Goal: Task Accomplishment & Management: Use online tool/utility

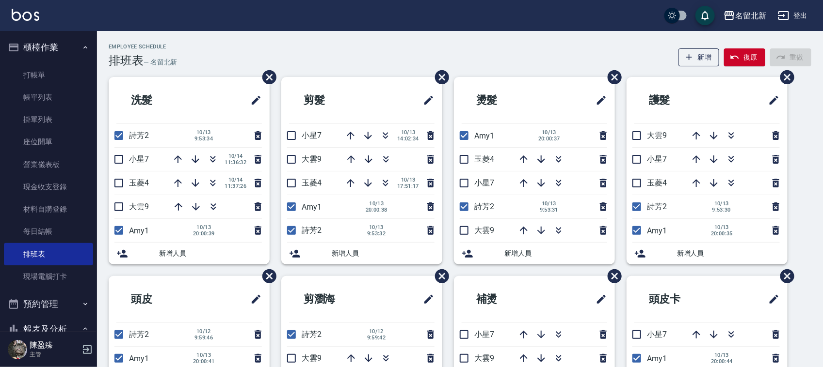
scroll to position [121, 0]
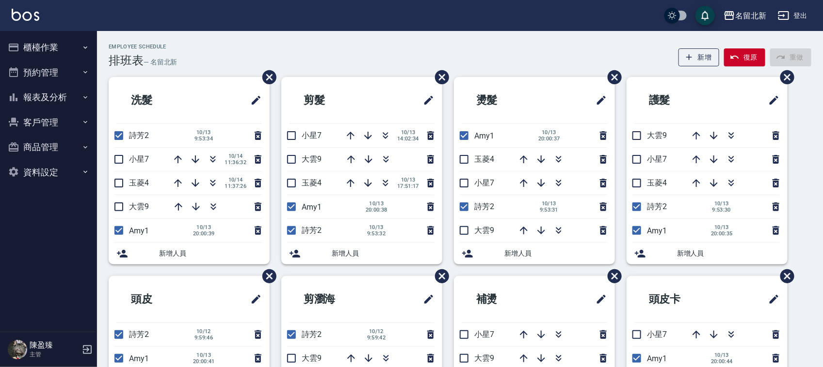
drag, startPoint x: 464, startPoint y: 206, endPoint x: 826, endPoint y: 194, distance: 362.3
click at [465, 206] on input "checkbox" at bounding box center [464, 207] width 20 height 20
checkbox input "false"
click at [640, 213] on input "checkbox" at bounding box center [636, 207] width 20 height 20
checkbox input "false"
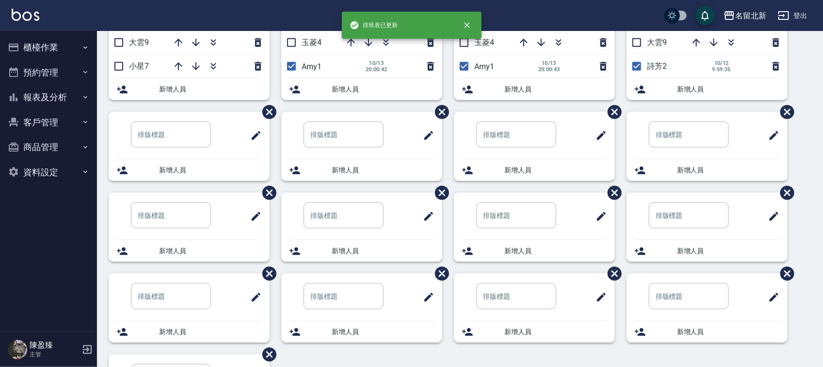
scroll to position [182, 0]
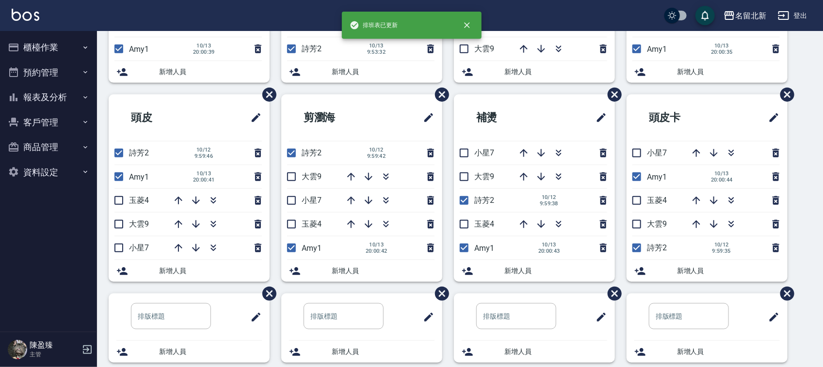
drag, startPoint x: 120, startPoint y: 155, endPoint x: 233, endPoint y: 171, distance: 114.5
click at [120, 157] on input "checkbox" at bounding box center [119, 153] width 20 height 20
checkbox input "false"
click at [292, 149] on input "checkbox" at bounding box center [291, 153] width 20 height 20
checkbox input "false"
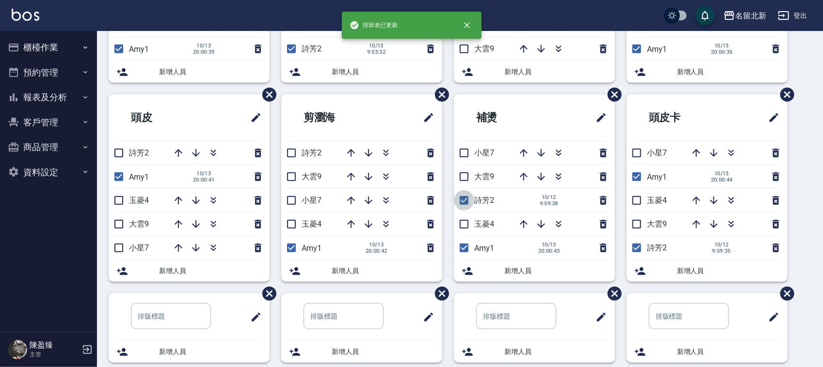
drag, startPoint x: 461, startPoint y: 198, endPoint x: 547, endPoint y: 188, distance: 86.4
click at [463, 198] on input "checkbox" at bounding box center [464, 201] width 20 height 20
checkbox input "false"
drag, startPoint x: 634, startPoint y: 247, endPoint x: 648, endPoint y: 240, distance: 15.8
click at [636, 247] on input "checkbox" at bounding box center [636, 248] width 20 height 20
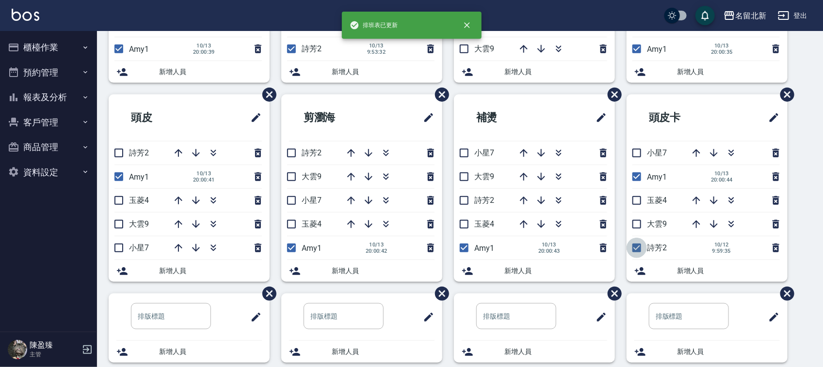
checkbox input "false"
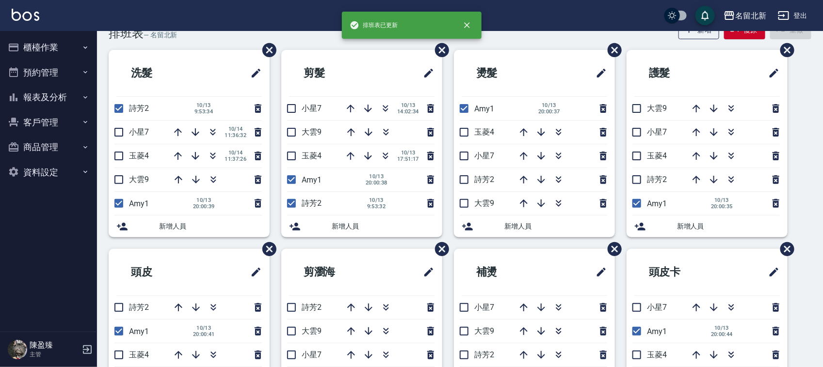
scroll to position [0, 0]
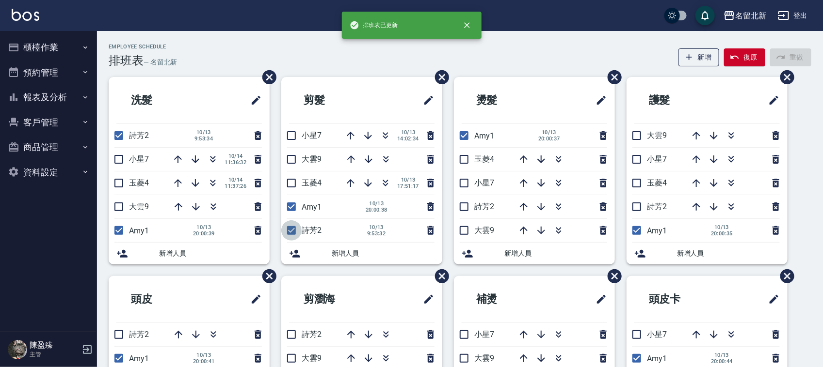
drag, startPoint x: 292, startPoint y: 231, endPoint x: 383, endPoint y: 219, distance: 91.5
click at [294, 231] on input "checkbox" at bounding box center [291, 231] width 20 height 20
checkbox input "false"
click at [120, 141] on input "checkbox" at bounding box center [119, 136] width 20 height 20
checkbox input "false"
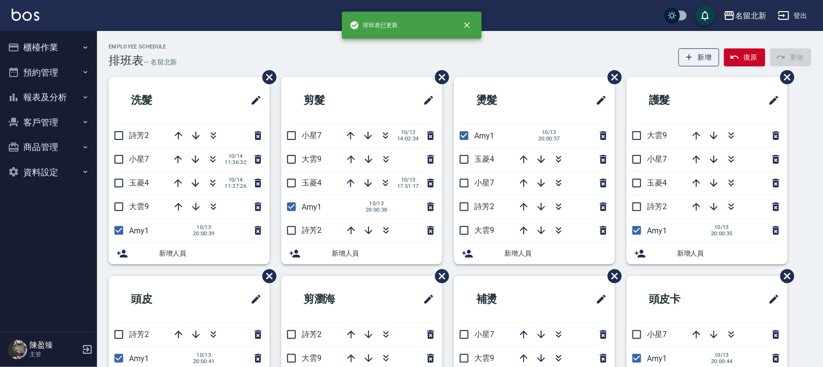
click at [45, 96] on button "報表及分析" at bounding box center [48, 97] width 89 height 25
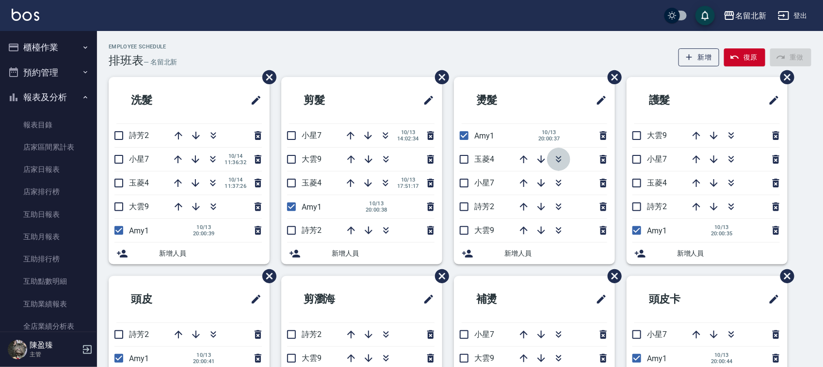
drag, startPoint x: 556, startPoint y: 156, endPoint x: 358, endPoint y: 151, distance: 198.8
click at [557, 157] on icon "button" at bounding box center [559, 160] width 12 height 12
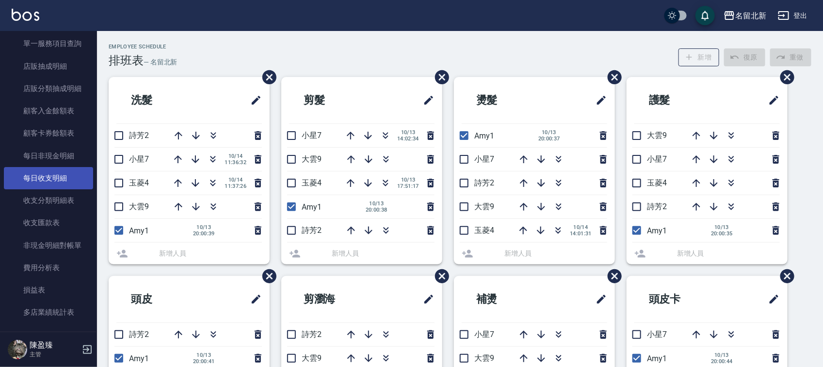
scroll to position [589, 0]
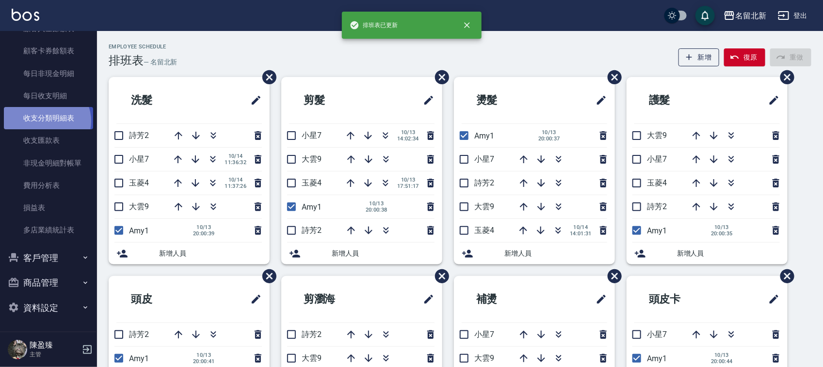
click at [46, 121] on link "收支分類明細表" at bounding box center [48, 118] width 89 height 22
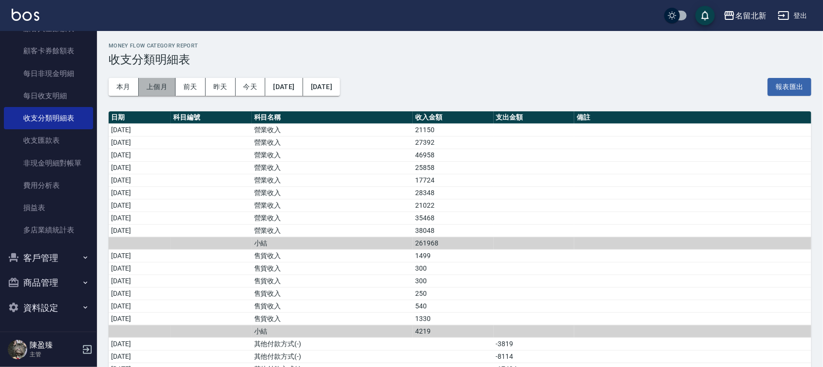
click at [164, 80] on button "上個月" at bounding box center [157, 87] width 37 height 18
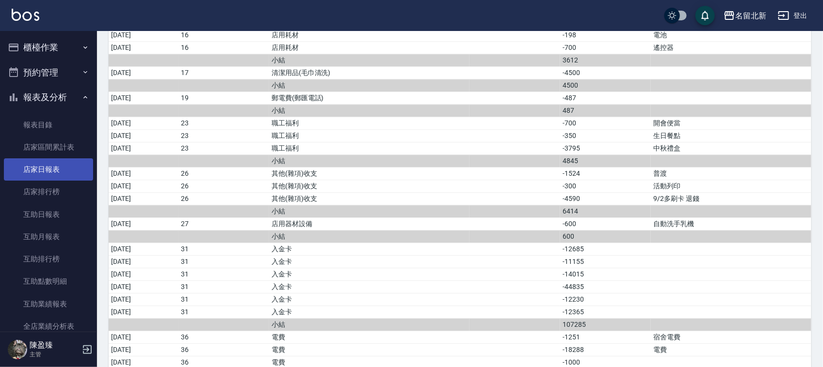
scroll to position [969, 0]
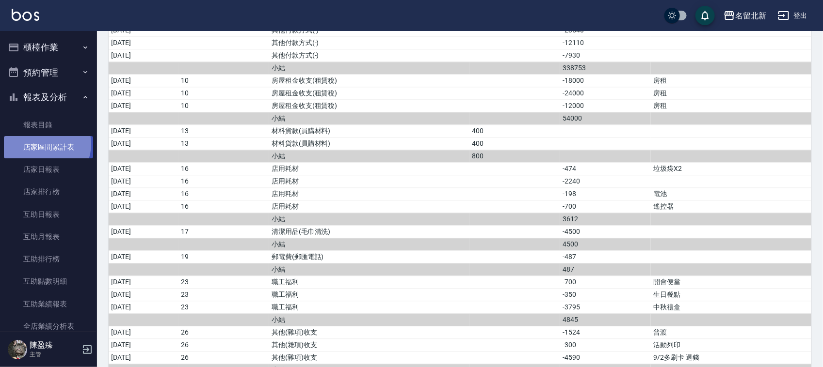
click at [45, 144] on link "店家區間累計表" at bounding box center [48, 147] width 89 height 22
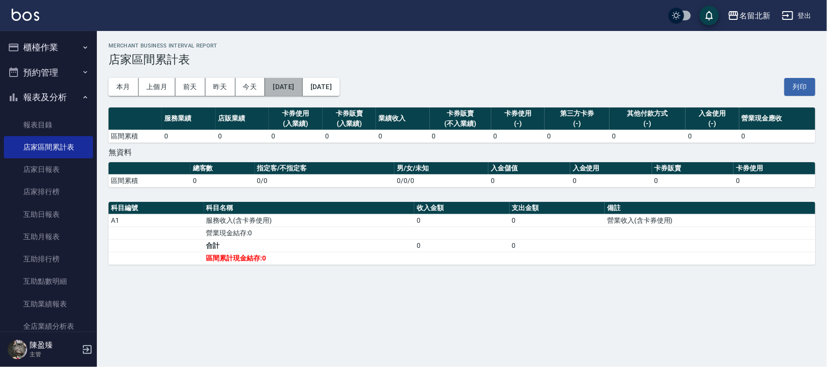
click at [294, 85] on button "2025/10/14" at bounding box center [283, 87] width 37 height 18
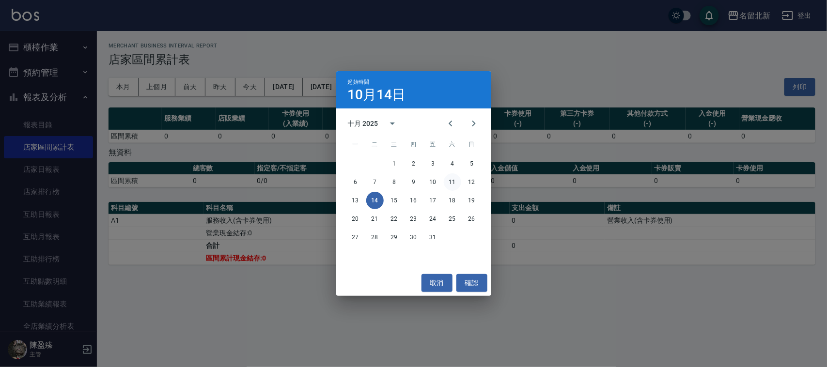
click at [452, 183] on button "11" at bounding box center [452, 182] width 17 height 17
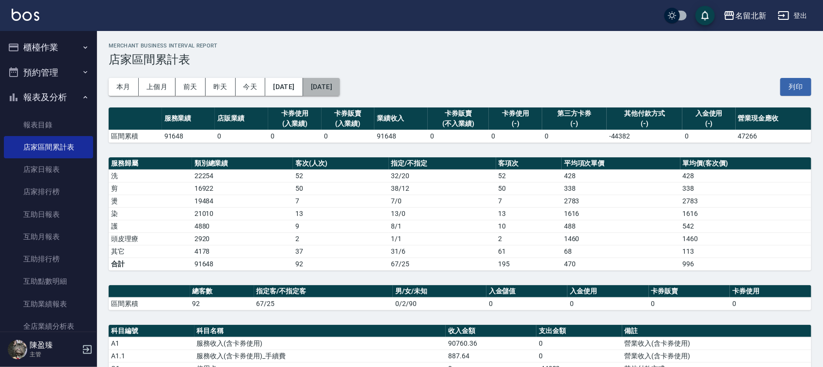
click at [340, 78] on button "2025/10/14" at bounding box center [321, 87] width 37 height 18
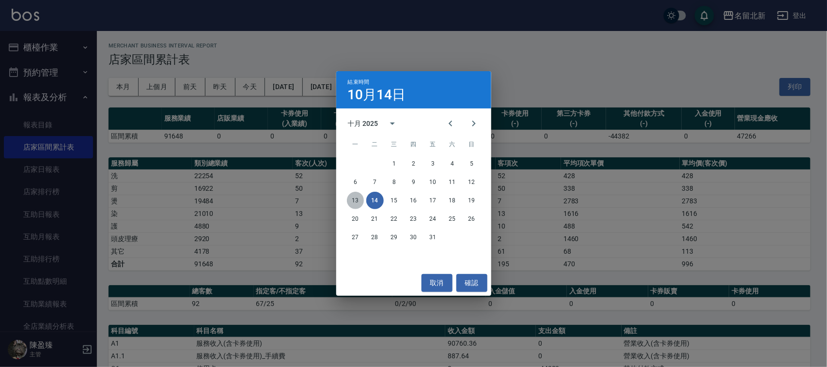
click at [350, 199] on button "13" at bounding box center [355, 200] width 17 height 17
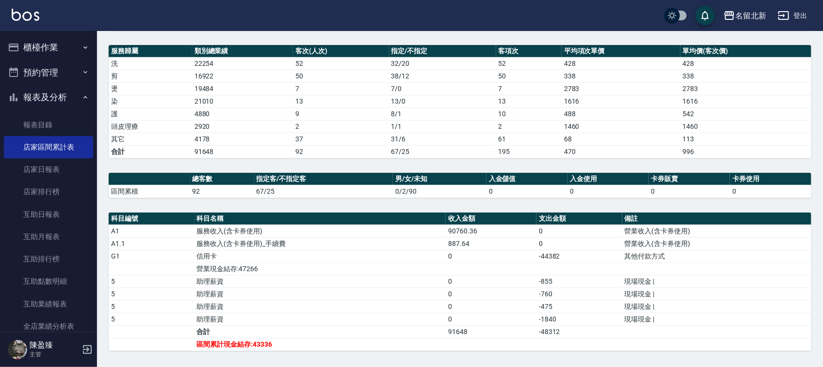
scroll to position [125, 0]
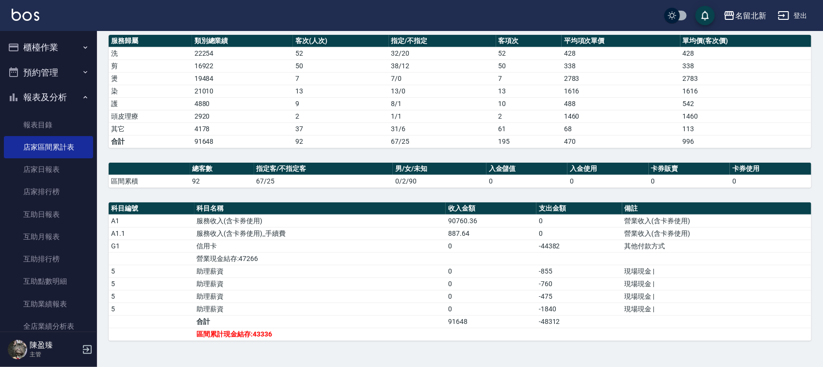
click at [60, 42] on button "櫃檯作業" at bounding box center [48, 47] width 89 height 25
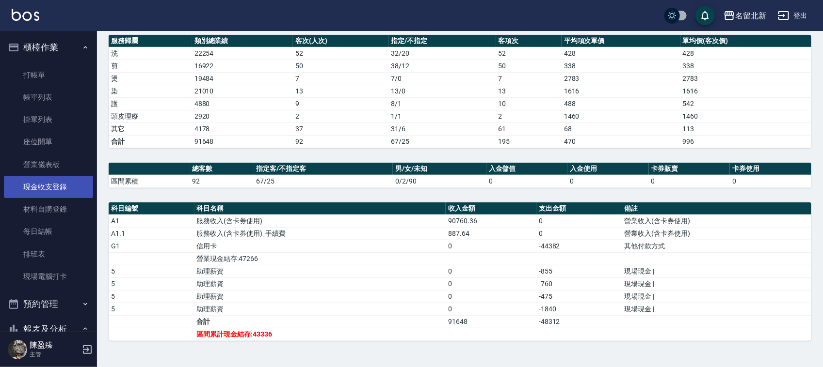
click at [74, 187] on link "現金收支登錄" at bounding box center [48, 187] width 89 height 22
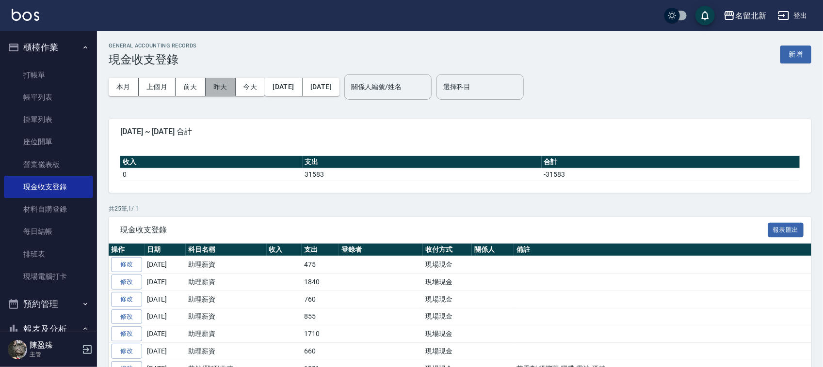
click at [221, 85] on button "昨天" at bounding box center [221, 87] width 30 height 18
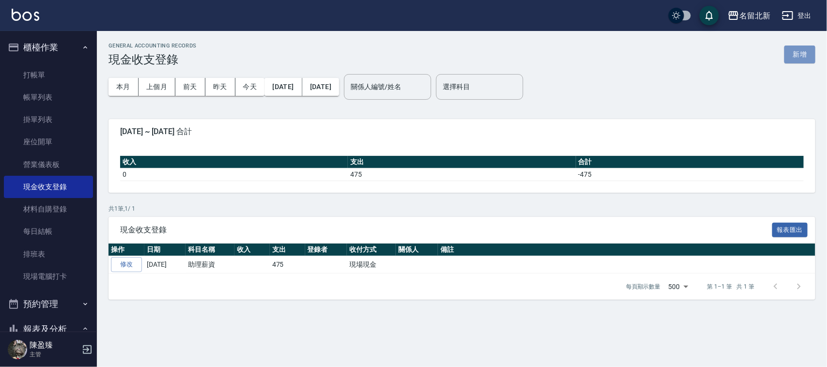
click at [807, 49] on button "新增" at bounding box center [800, 55] width 31 height 18
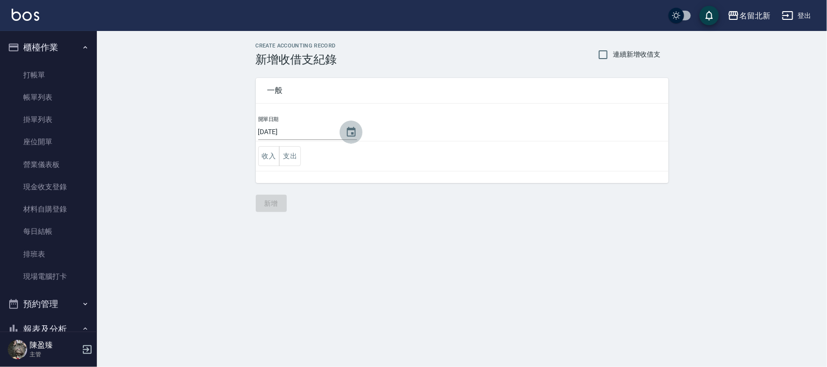
click at [357, 130] on icon "Choose date, selected date is 2025-10-14" at bounding box center [352, 133] width 12 height 12
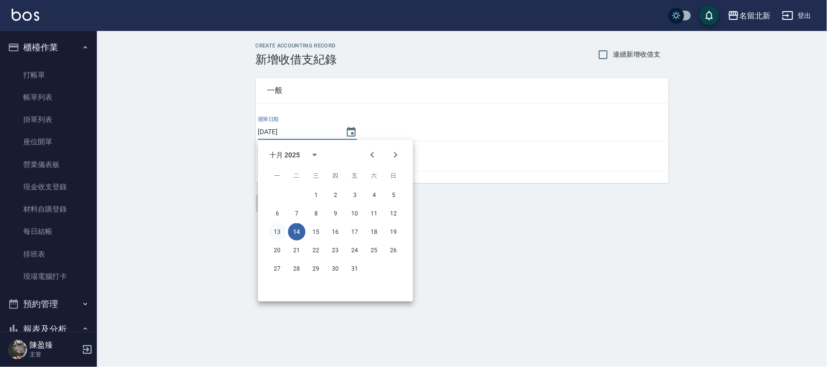
click at [280, 232] on button "13" at bounding box center [277, 231] width 17 height 17
type input "2025/10/13"
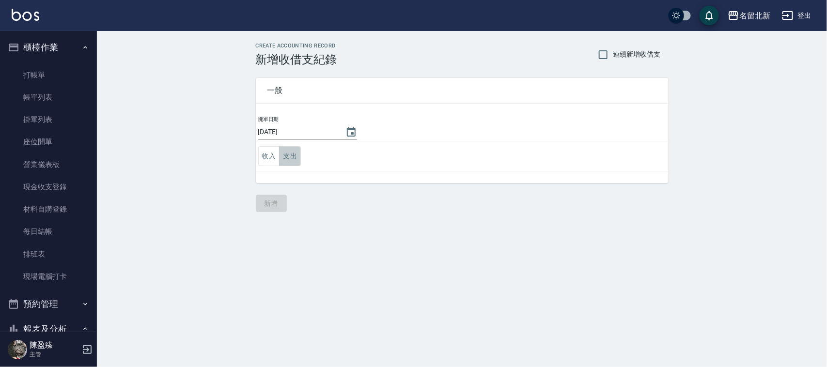
click at [289, 150] on button "支出" at bounding box center [290, 156] width 22 height 20
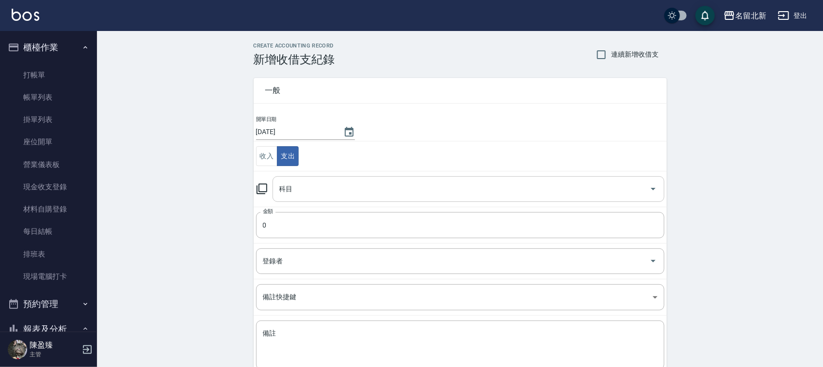
click at [296, 183] on input "科目" at bounding box center [461, 189] width 368 height 17
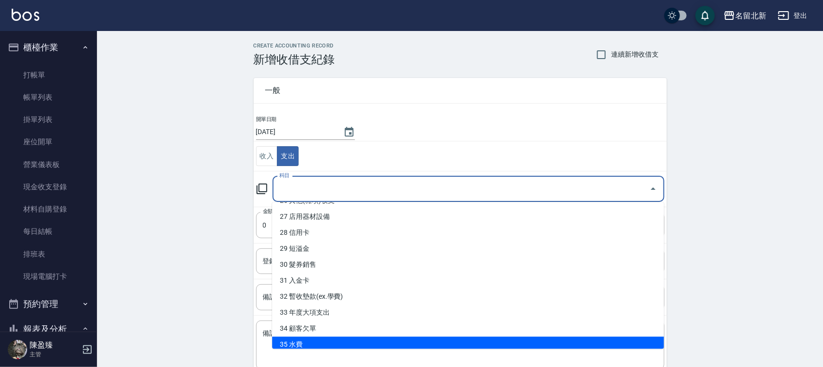
scroll to position [408, 0]
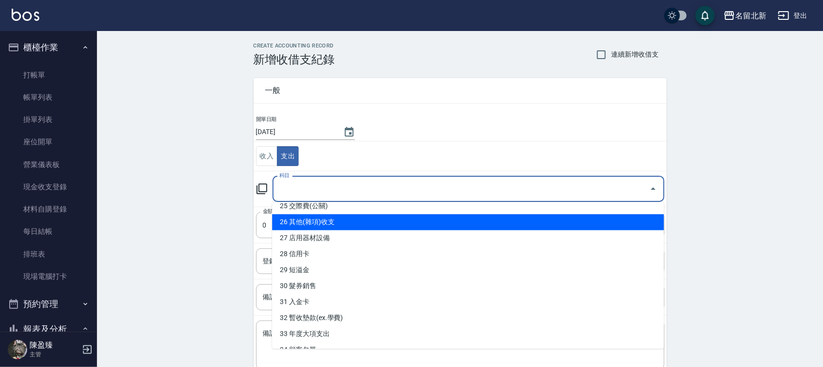
click at [388, 216] on li "26 其他(雜項)收支" at bounding box center [468, 223] width 392 height 16
type input "26 其他(雜項)收支"
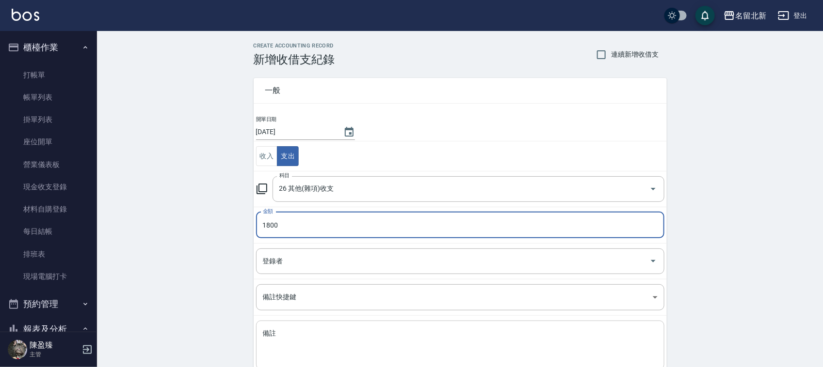
type input "1800"
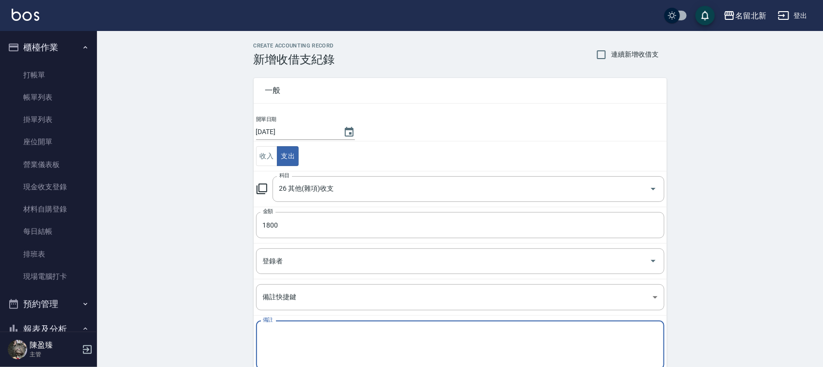
click at [303, 335] on textarea "備註" at bounding box center [460, 345] width 395 height 33
type textarea "v"
type textarea "g"
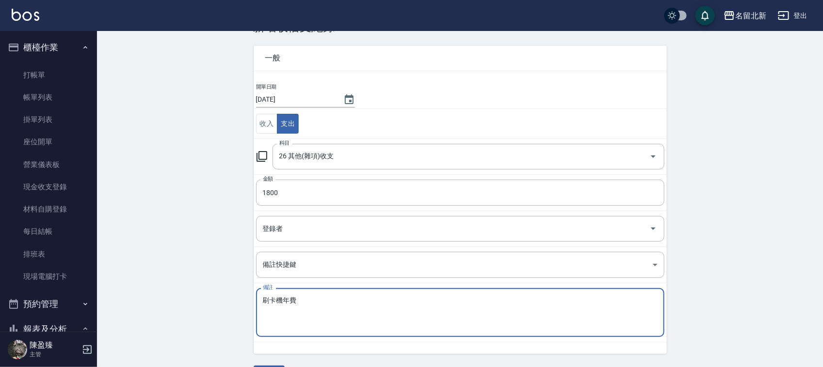
scroll to position [61, 0]
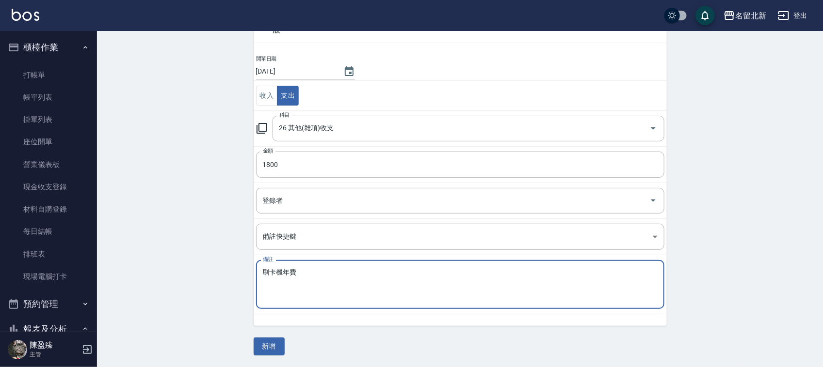
type textarea "刷卡機年費"
click at [265, 346] on button "新增" at bounding box center [269, 347] width 31 height 18
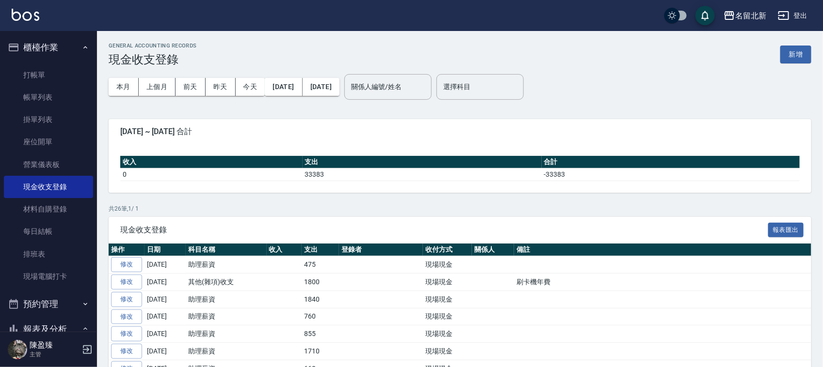
click at [45, 250] on link "排班表" at bounding box center [48, 254] width 89 height 22
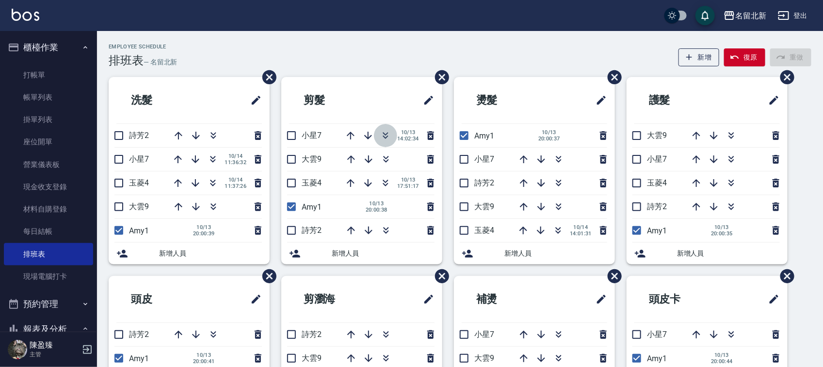
click at [384, 133] on icon "button" at bounding box center [386, 136] width 12 height 12
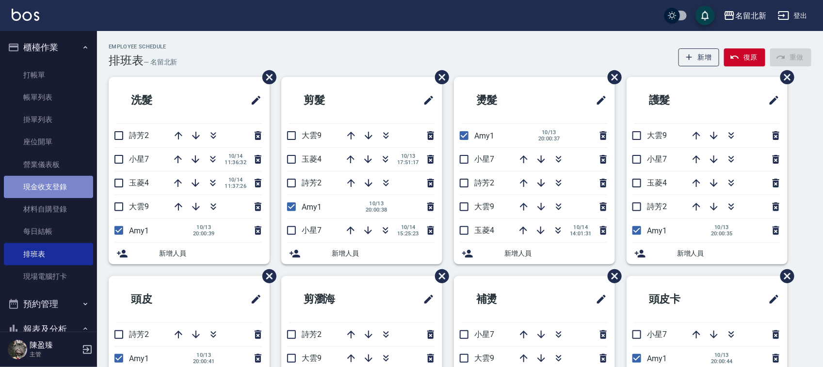
click at [71, 190] on link "現金收支登錄" at bounding box center [48, 187] width 89 height 22
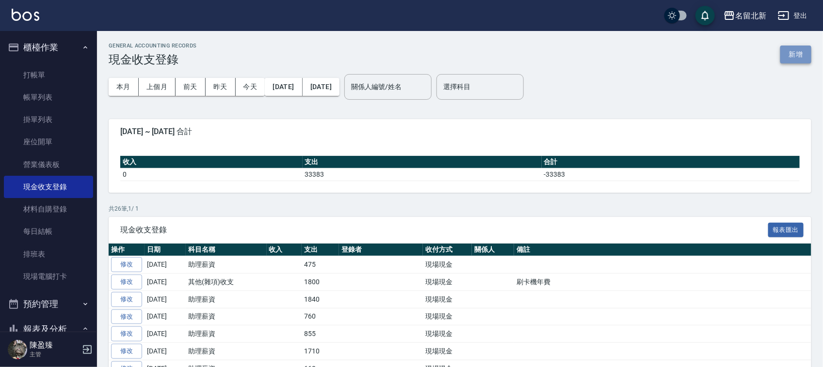
click at [800, 51] on button "新增" at bounding box center [795, 55] width 31 height 18
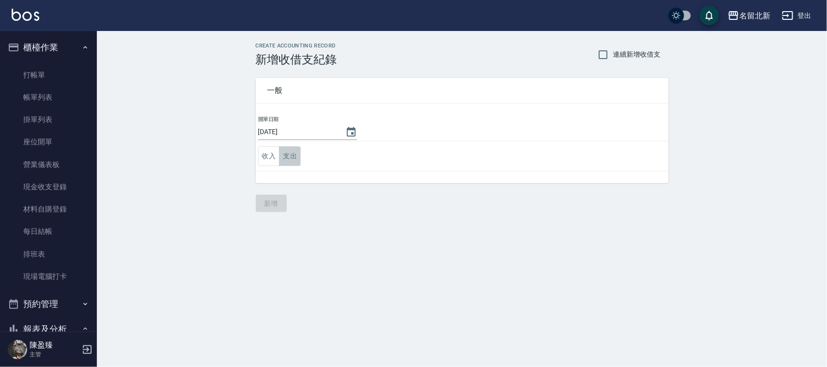
click at [295, 146] on button "支出" at bounding box center [290, 156] width 22 height 20
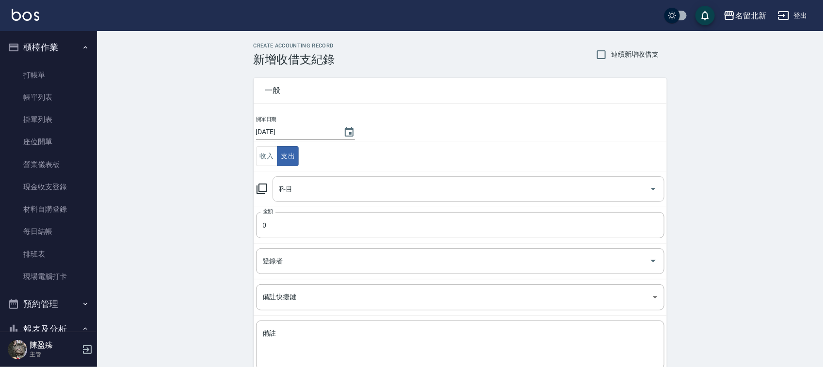
click at [320, 180] on div "科目" at bounding box center [468, 189] width 392 height 26
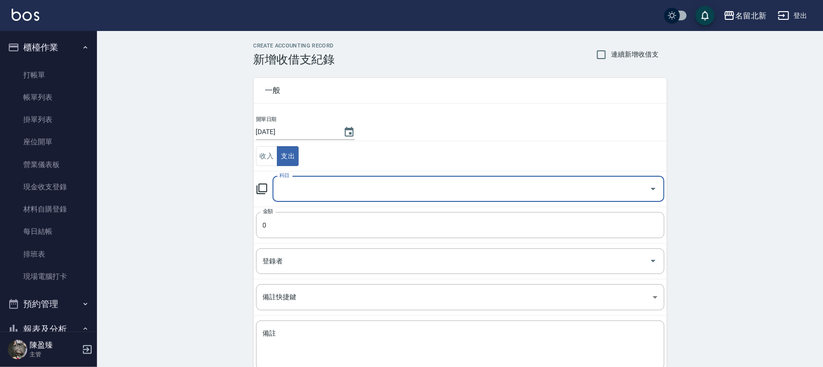
click at [321, 190] on input "科目" at bounding box center [461, 189] width 368 height 17
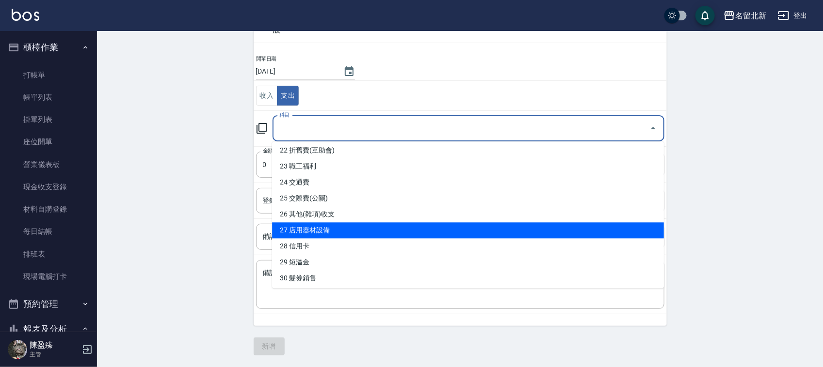
scroll to position [347, 0]
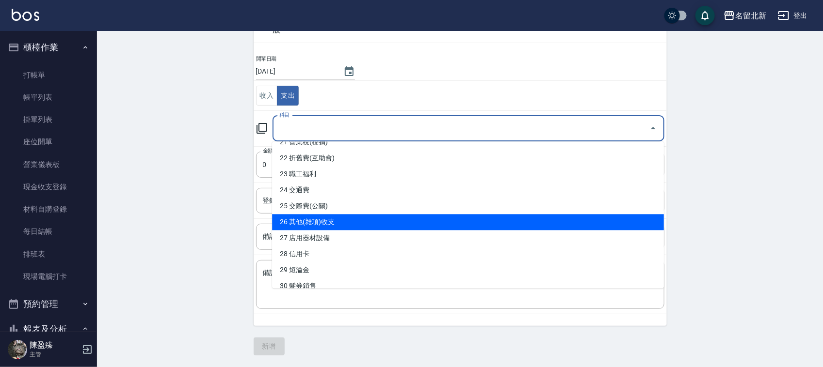
click at [327, 223] on li "26 其他(雜項)收支" at bounding box center [468, 223] width 392 height 16
type input "26 其他(雜項)收支"
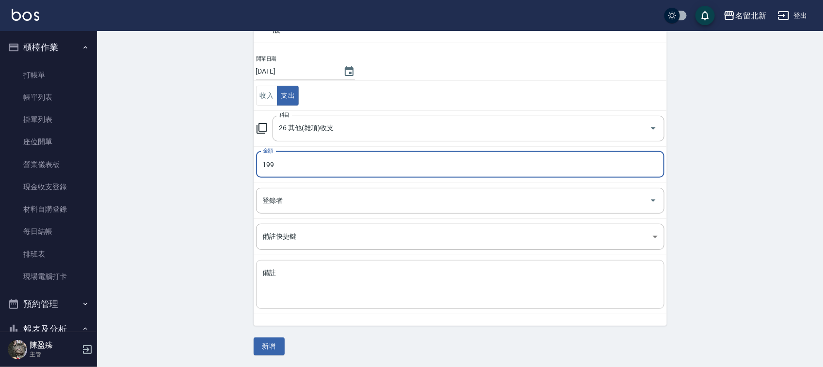
type input "199"
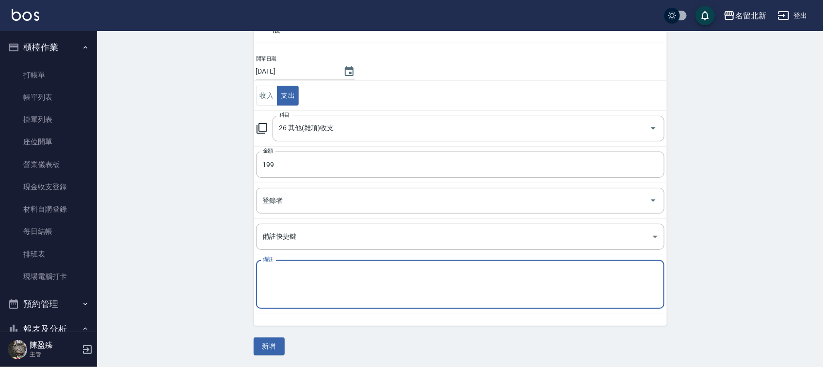
click at [324, 275] on textarea "備註" at bounding box center [460, 285] width 395 height 33
type textarea "j"
click at [276, 269] on textarea "無恆膠帶" at bounding box center [460, 285] width 395 height 33
type textarea "無痕膠帶"
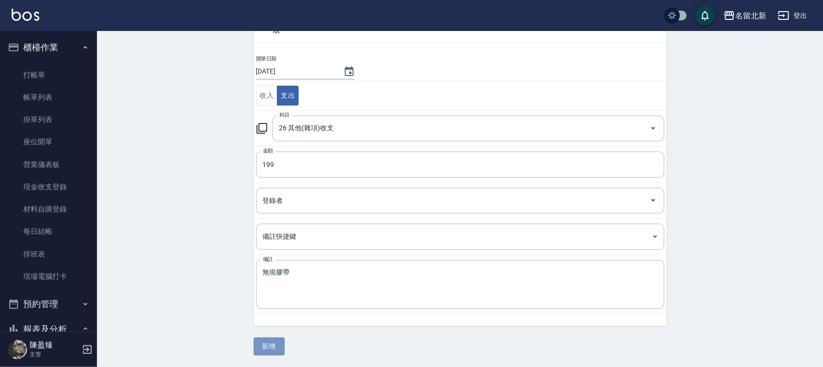
drag, startPoint x: 265, startPoint y: 345, endPoint x: 272, endPoint y: 343, distance: 7.1
click at [265, 345] on button "新增" at bounding box center [269, 347] width 31 height 18
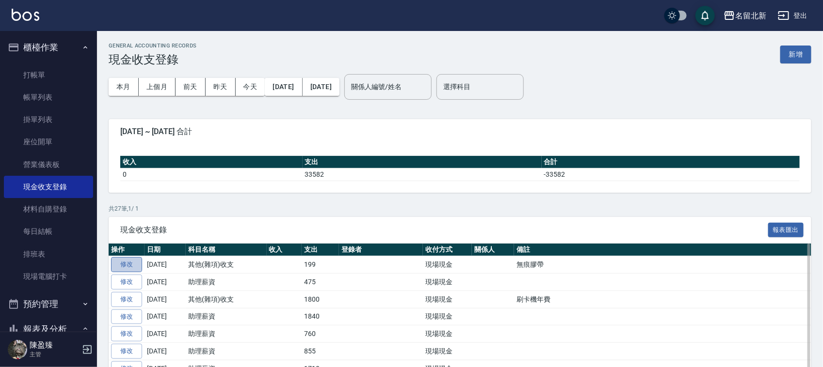
click at [131, 266] on link "修改" at bounding box center [126, 264] width 31 height 15
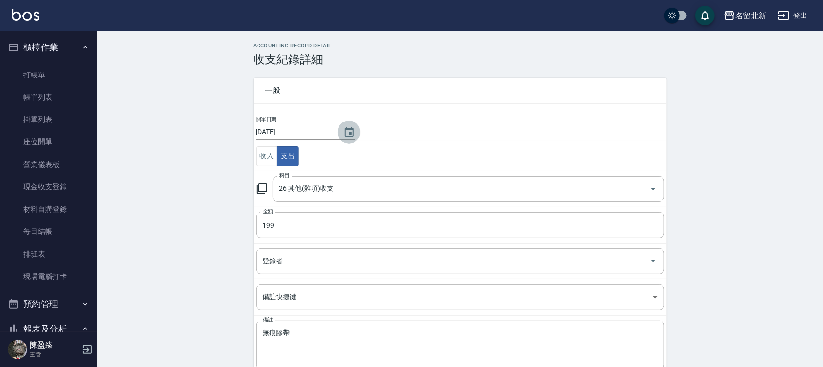
click at [352, 127] on icon "Choose date, selected date is 2025-10-14" at bounding box center [349, 133] width 12 height 12
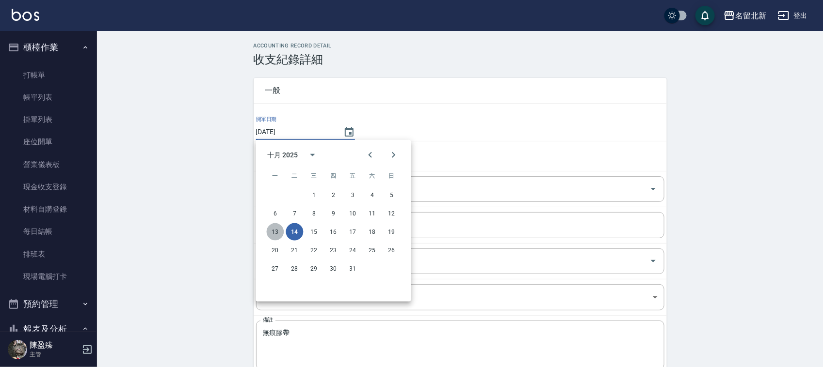
click at [276, 234] on button "13" at bounding box center [275, 231] width 17 height 17
type input "2025/10/13"
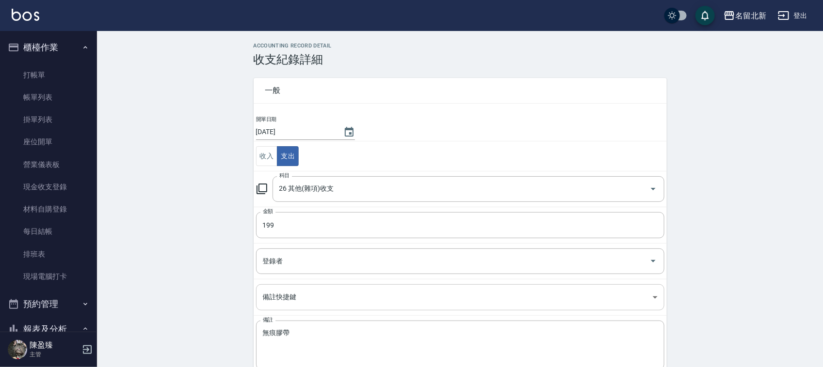
scroll to position [49, 0]
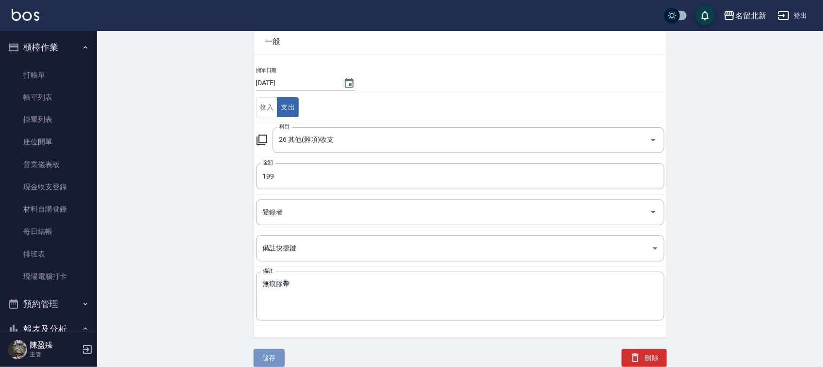
click at [282, 359] on button "儲存" at bounding box center [269, 358] width 31 height 18
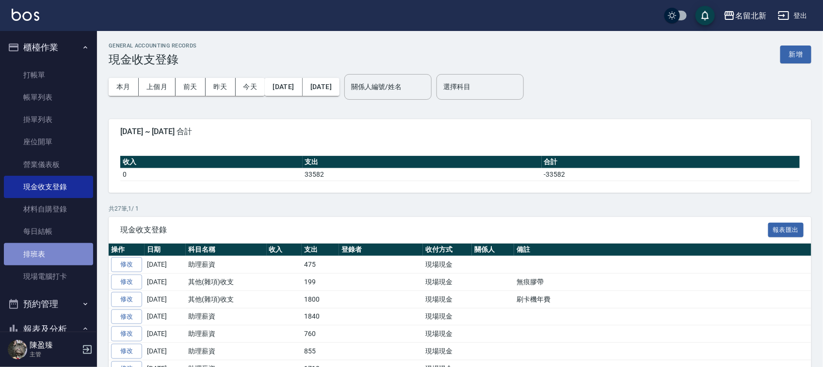
click at [51, 262] on link "排班表" at bounding box center [48, 254] width 89 height 22
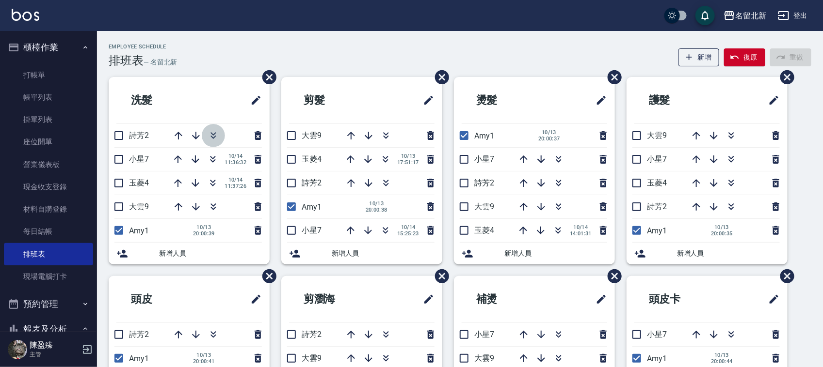
click at [212, 134] on icon "button" at bounding box center [212, 133] width 5 height 3
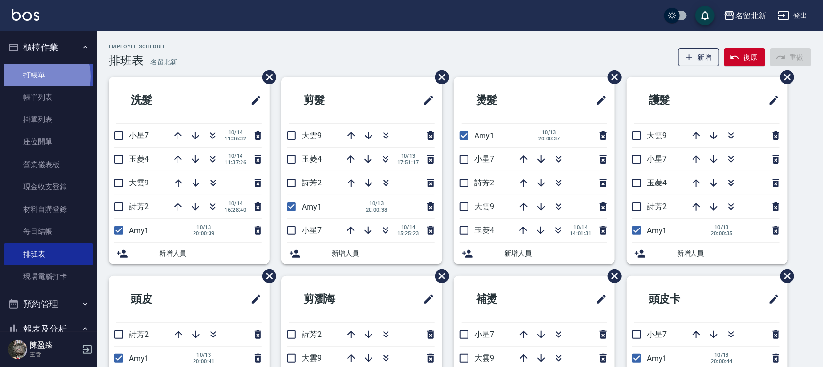
click at [41, 78] on link "打帳單" at bounding box center [48, 75] width 89 height 22
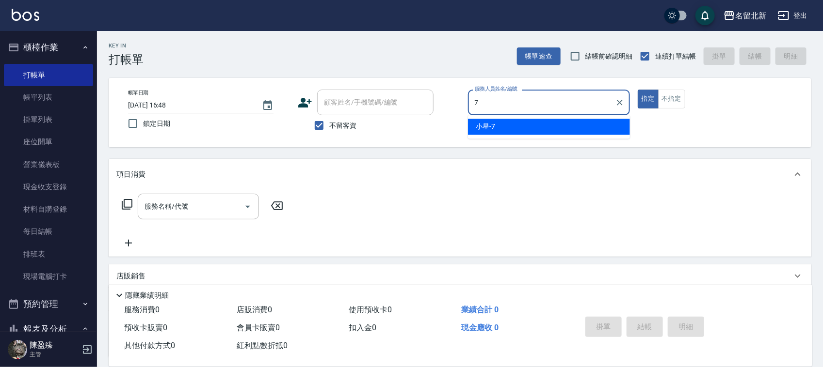
type input "小星-7"
type button "true"
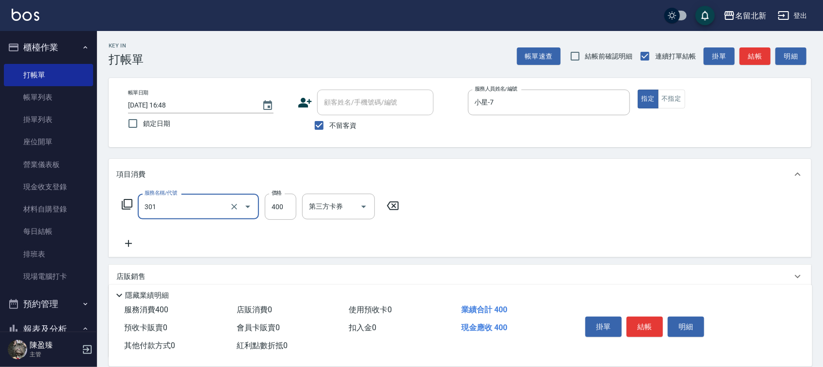
type input "造型剪髮(301)"
type input "300"
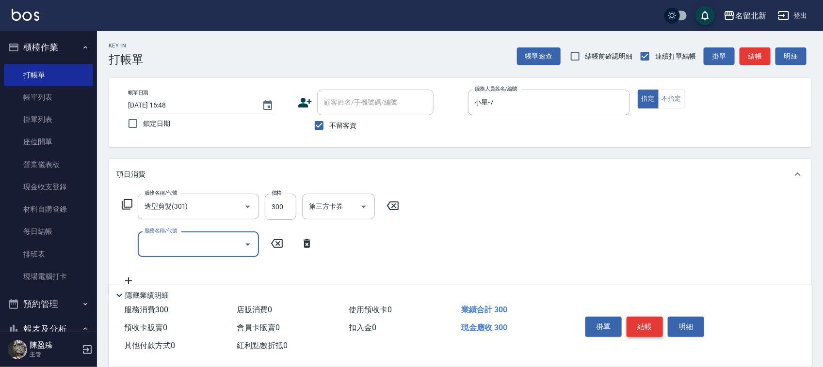
click at [646, 317] on button "結帳" at bounding box center [644, 327] width 36 height 20
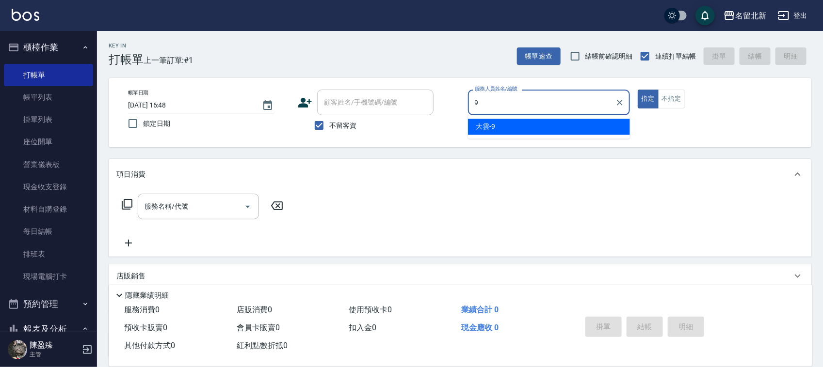
type input "大雲-9"
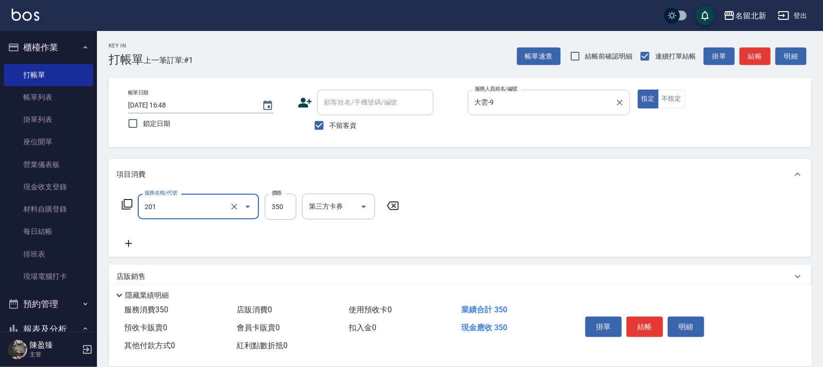
type input "一般洗髮(201)"
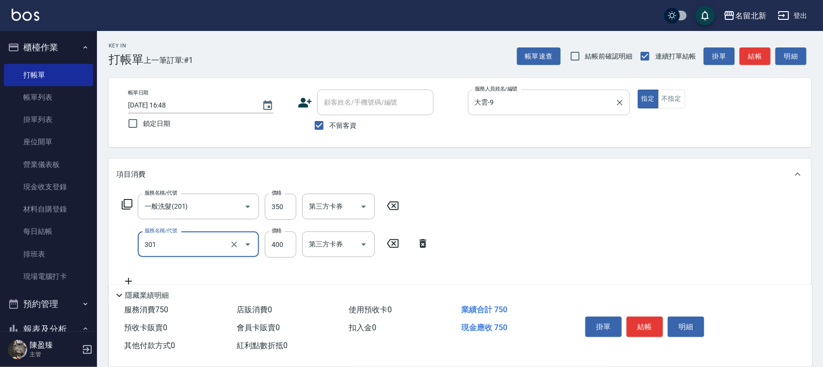
type input "造型剪髮(301)"
type input "350"
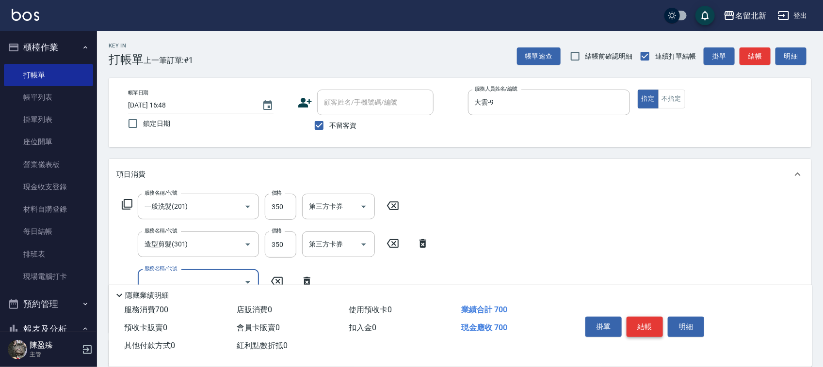
click at [643, 318] on button "結帳" at bounding box center [644, 327] width 36 height 20
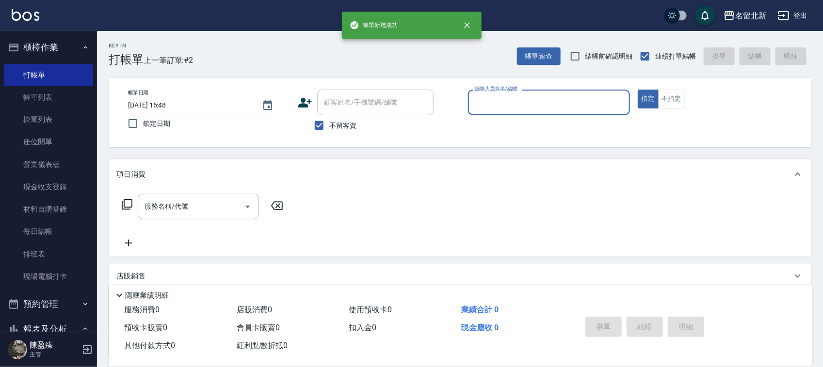
click at [486, 100] on input "服務人員姓名/編號" at bounding box center [548, 102] width 153 height 17
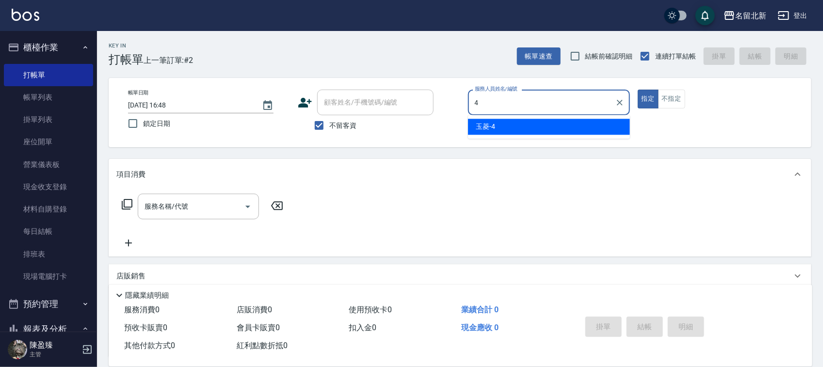
type input "玉菱-4"
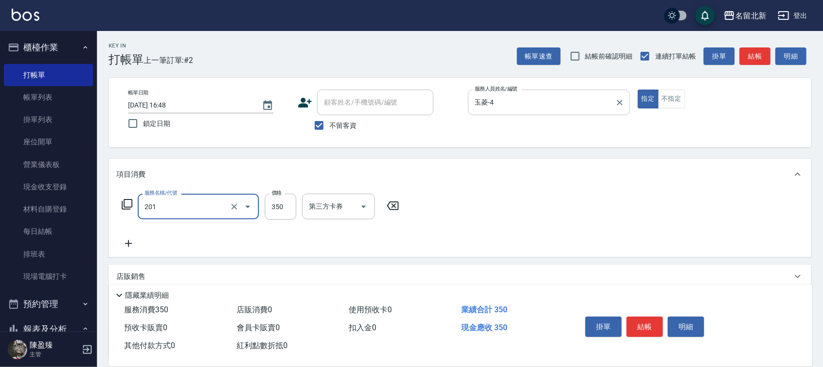
type input "一般洗髮(201)"
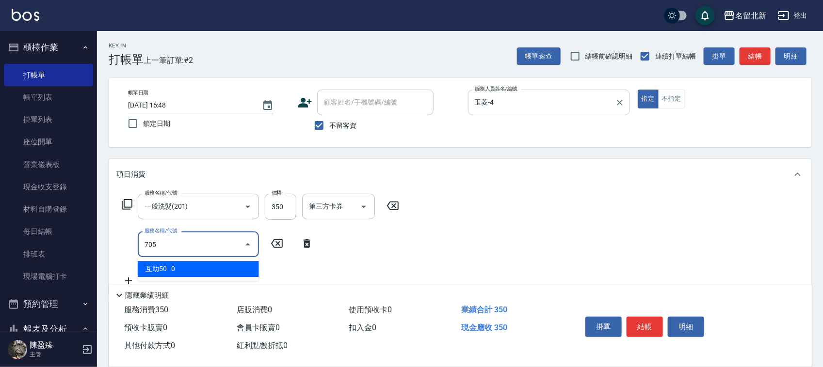
type input "互助50(705)"
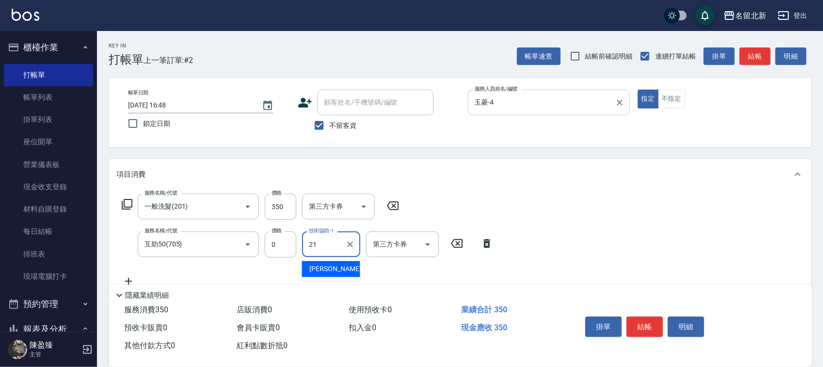
type input "艾莉莎-21"
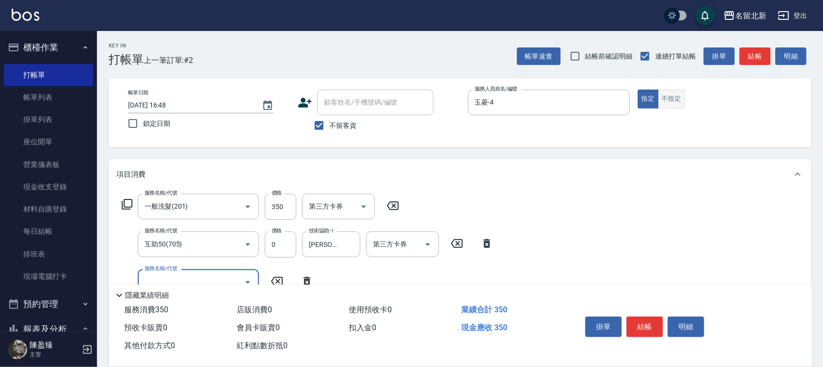
click at [672, 95] on button "不指定" at bounding box center [671, 99] width 27 height 19
click at [646, 326] on button "結帳" at bounding box center [644, 327] width 36 height 20
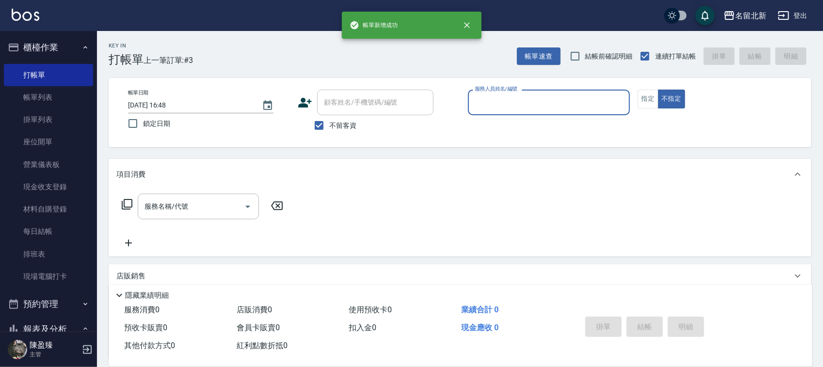
click at [508, 100] on input "服務人員姓名/編號" at bounding box center [548, 102] width 153 height 17
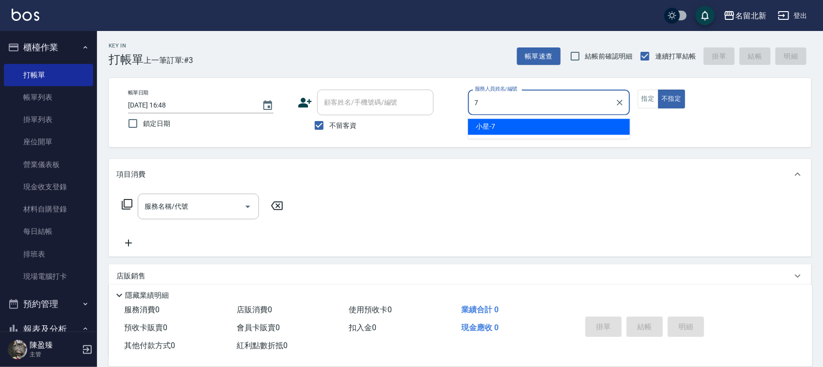
type input "小星-7"
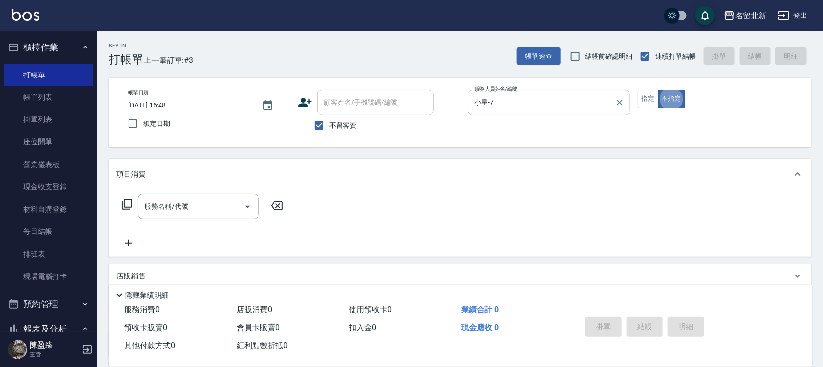
type button "false"
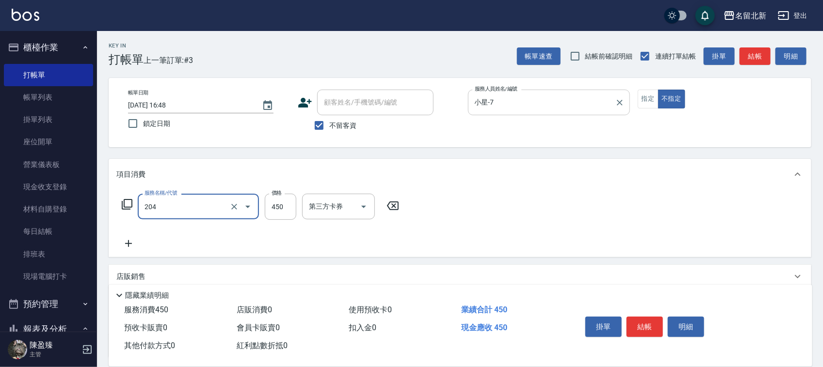
type input "髮質調理洗髮(204)"
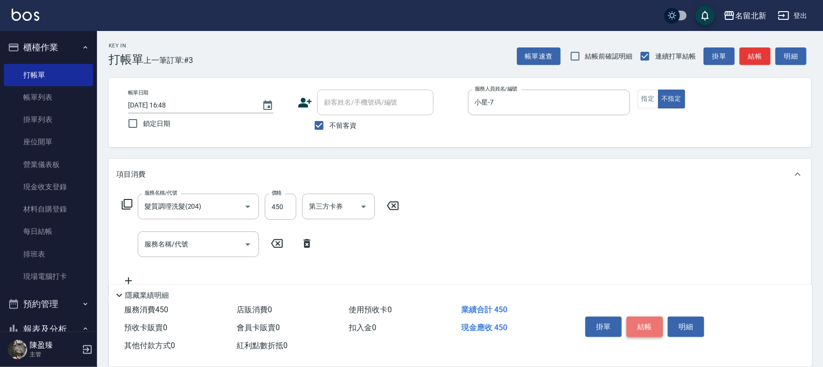
click at [648, 318] on button "結帳" at bounding box center [644, 327] width 36 height 20
type input "2025/10/14 16:49"
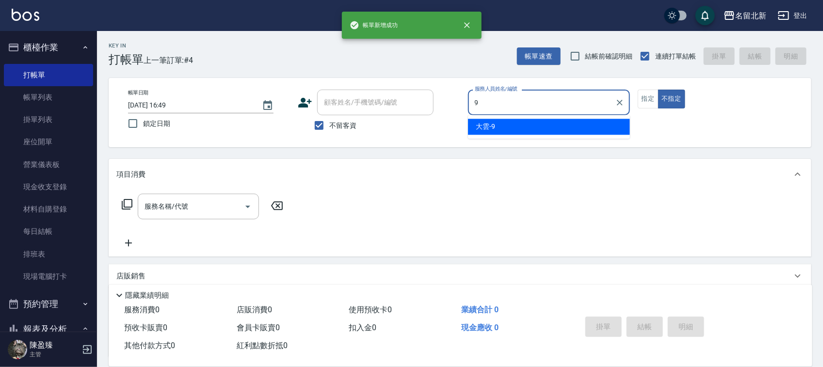
type input "大雲-9"
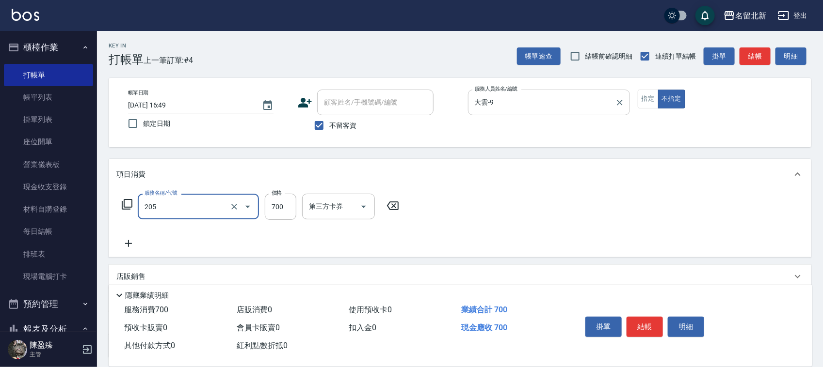
type input "精油+去角質洗(205)"
type input "600"
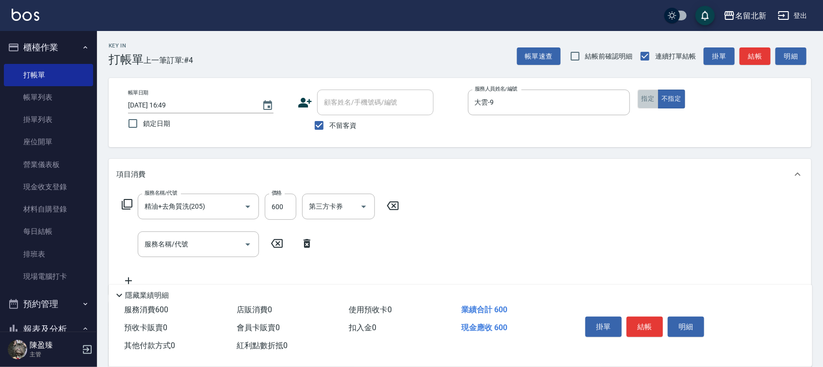
click at [651, 99] on button "指定" at bounding box center [647, 99] width 21 height 19
click at [652, 322] on button "結帳" at bounding box center [644, 327] width 36 height 20
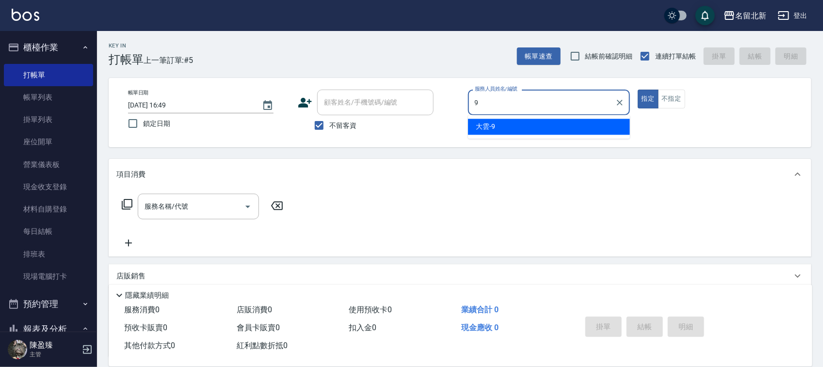
type input "大雲-9"
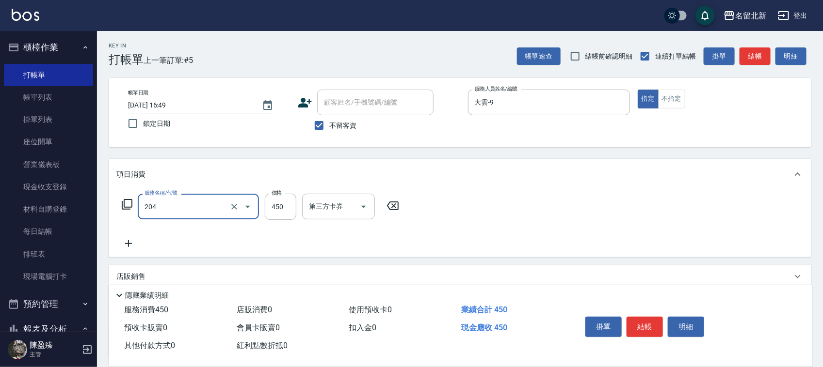
type input "髮質調理洗髮(204)"
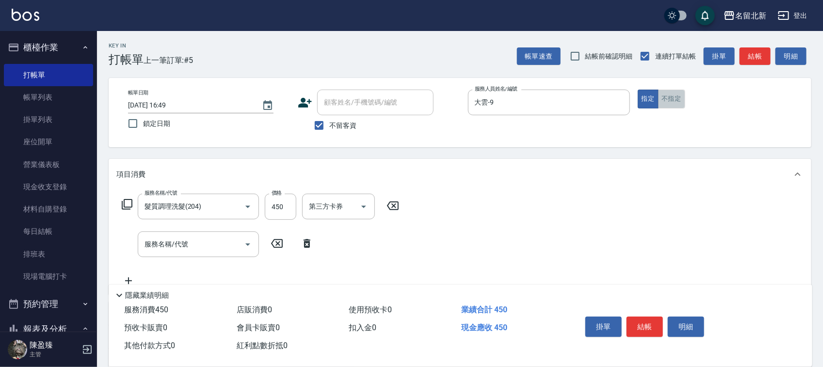
click at [675, 100] on button "不指定" at bounding box center [671, 99] width 27 height 19
click at [645, 319] on button "結帳" at bounding box center [644, 327] width 36 height 20
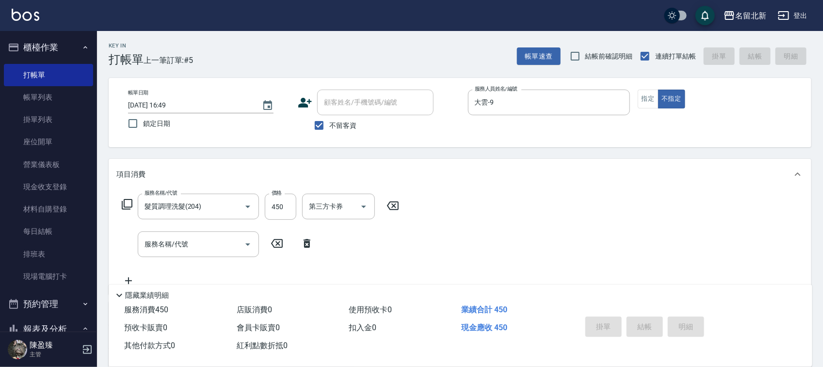
type input "2025/10/14 16:50"
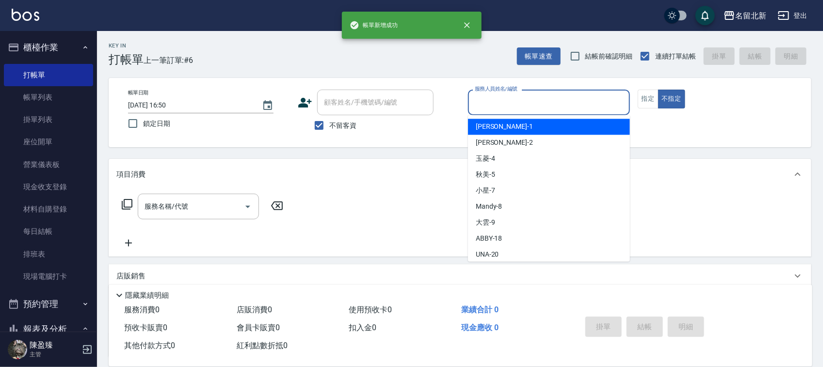
click at [524, 98] on input "服務人員姓名/編號" at bounding box center [548, 102] width 153 height 17
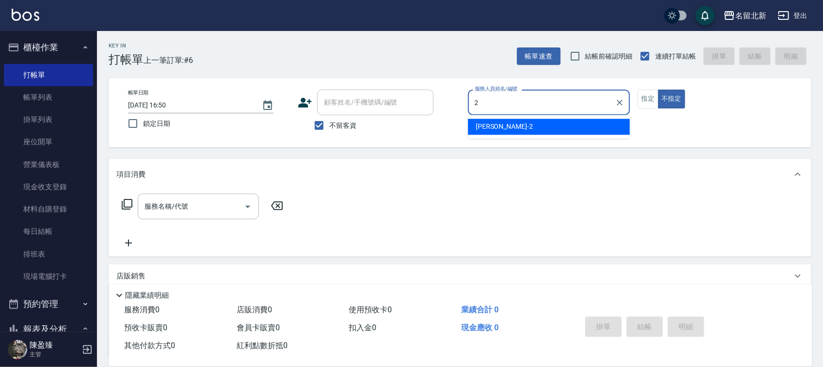
type input "詩芳-2"
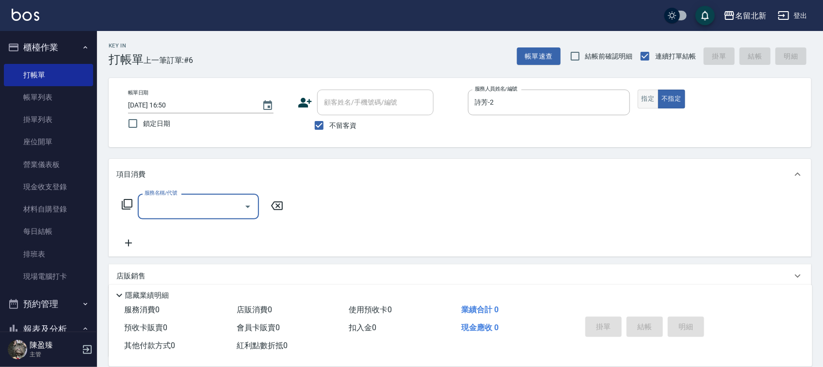
drag, startPoint x: 648, startPoint y: 104, endPoint x: 621, endPoint y: 98, distance: 26.8
click at [643, 103] on button "指定" at bounding box center [647, 99] width 21 height 19
click at [160, 206] on div "服務名稱/代號 服務名稱/代號" at bounding box center [198, 207] width 121 height 26
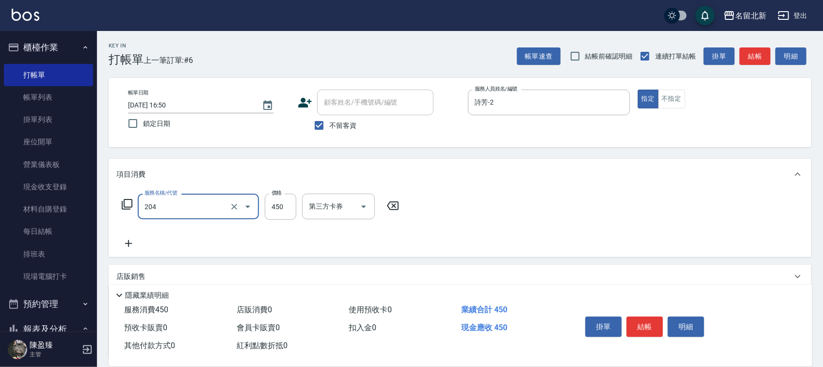
type input "髮質調理洗髮(204)"
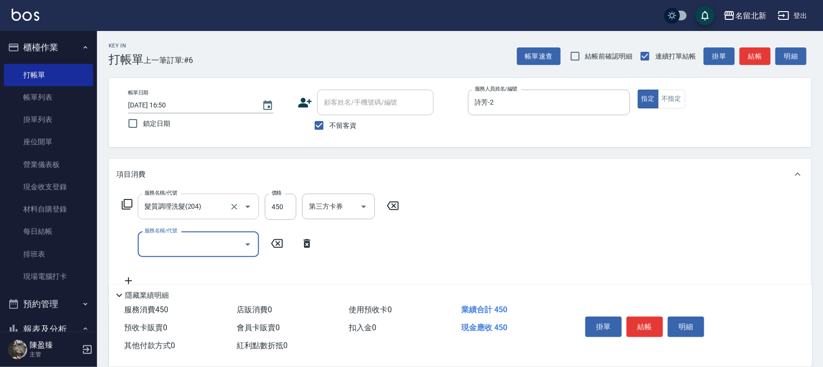
type input "3"
type input "頭皮隔離(609)"
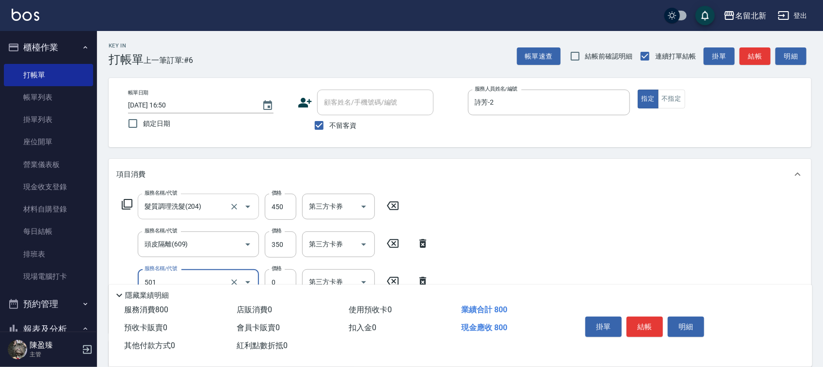
type input "染髮(501)"
type input "1200"
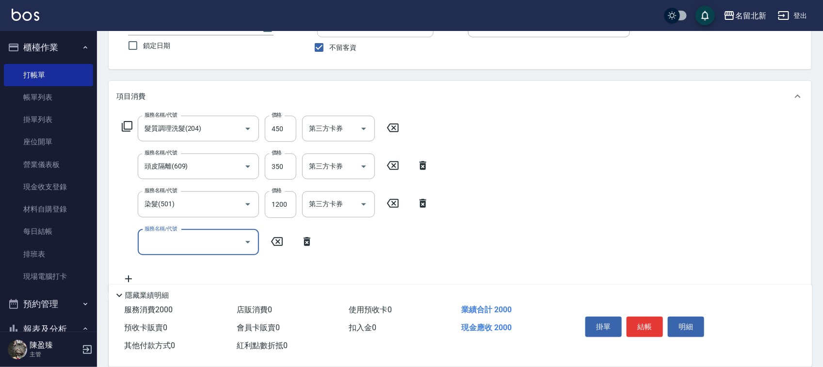
scroll to position [182, 0]
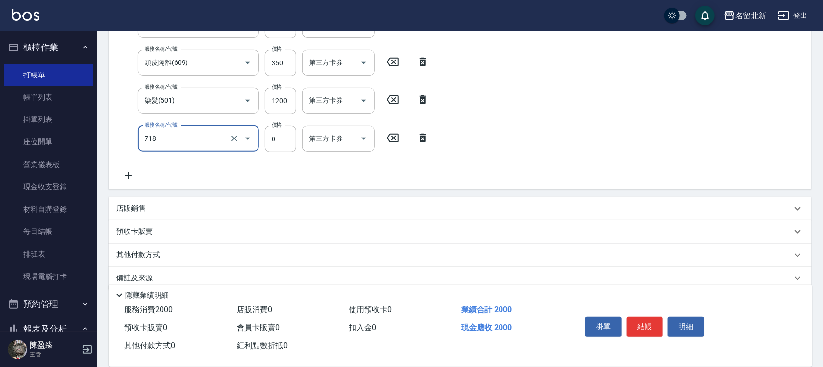
type input "互助180(718)"
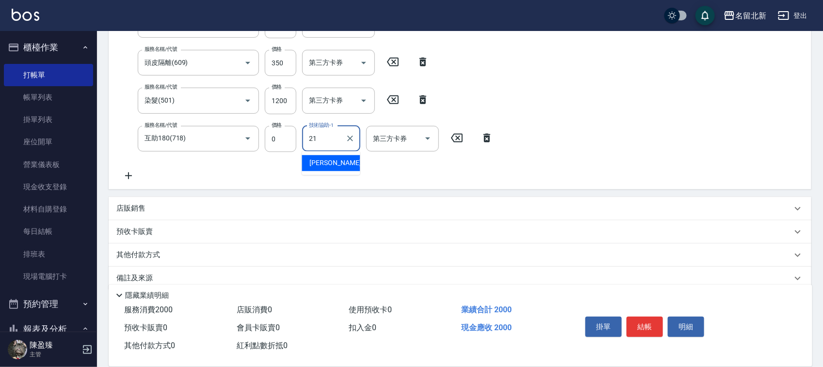
type input "艾莉莎-21"
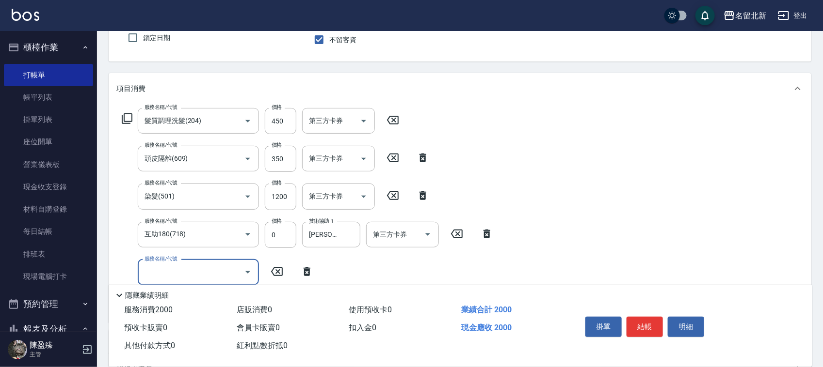
scroll to position [0, 0]
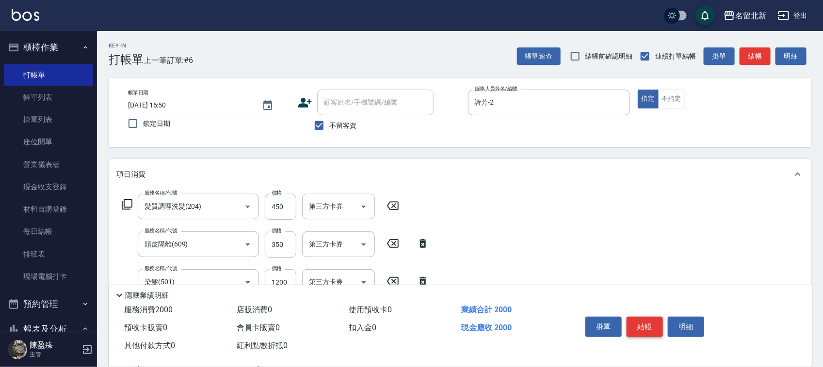
click at [653, 330] on button "結帳" at bounding box center [644, 327] width 36 height 20
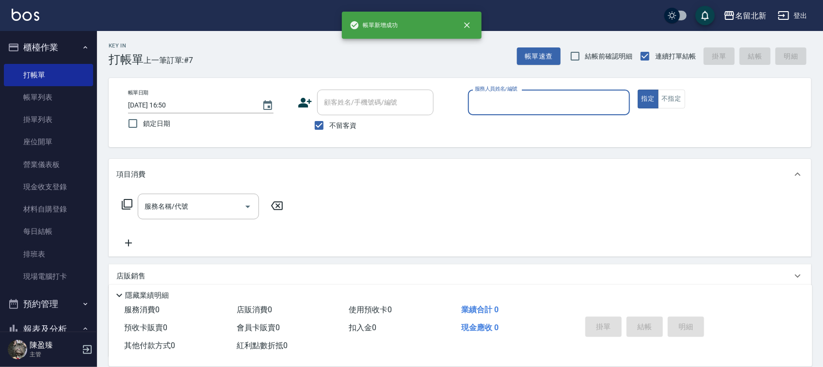
click at [507, 98] on input "服務人員姓名/編號" at bounding box center [548, 102] width 153 height 17
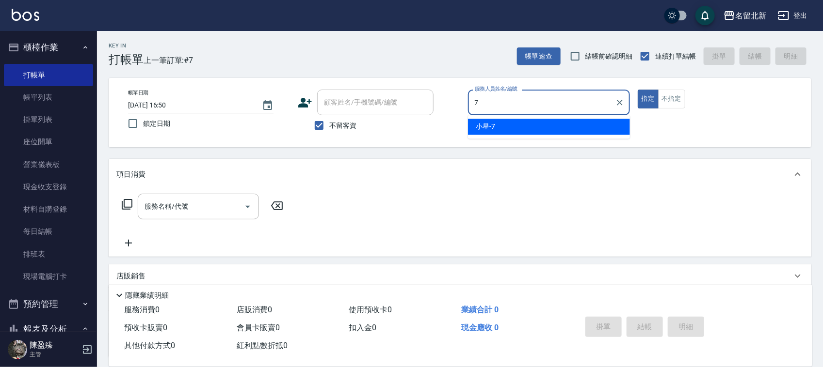
type input "小星-7"
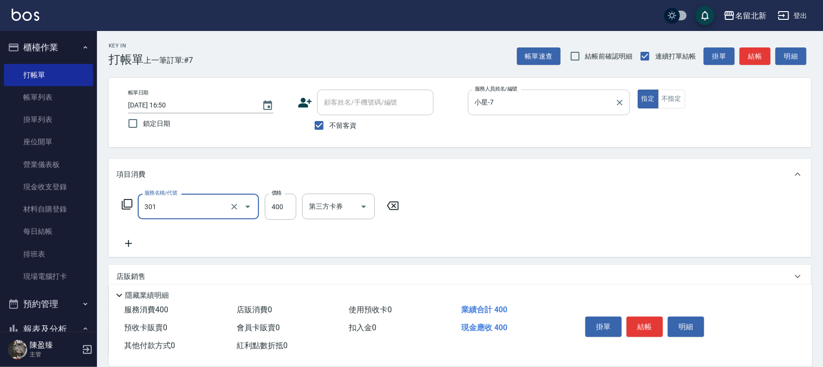
type input "造型剪髮(301)"
type input "350"
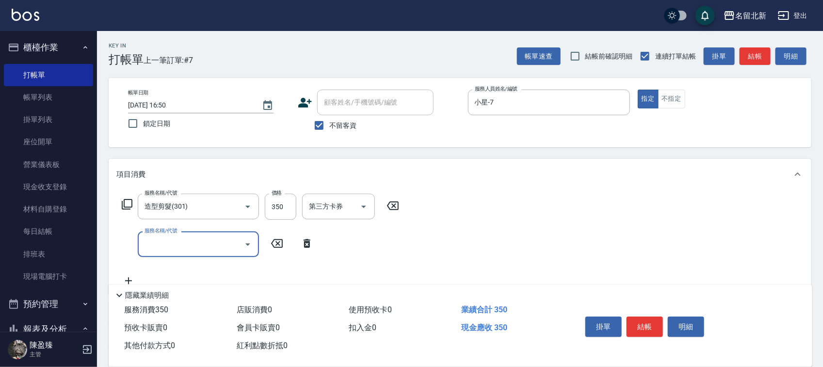
click at [651, 321] on button "結帳" at bounding box center [644, 327] width 36 height 20
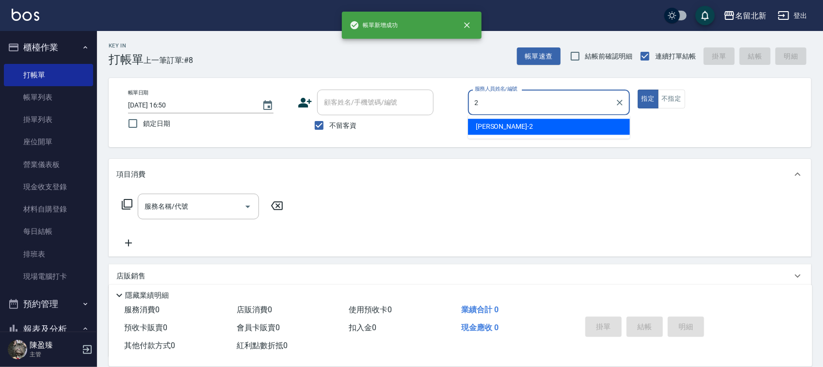
type input "詩芳-2"
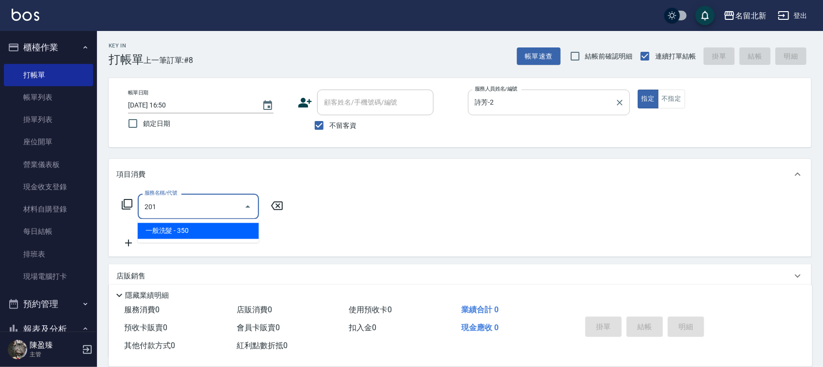
type input "一般洗髮(201)"
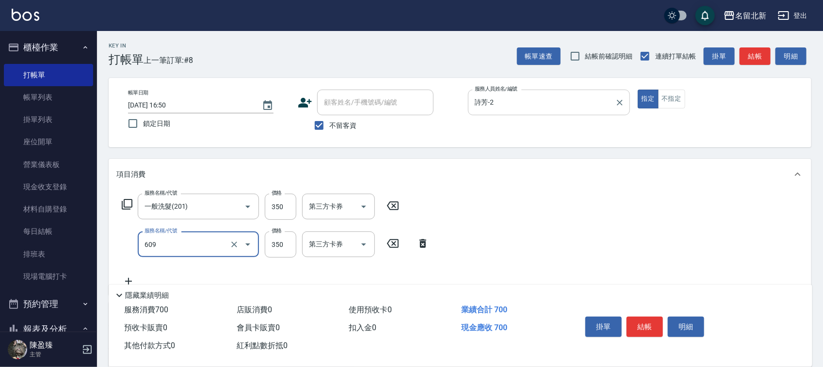
type input "頭皮隔離(609)"
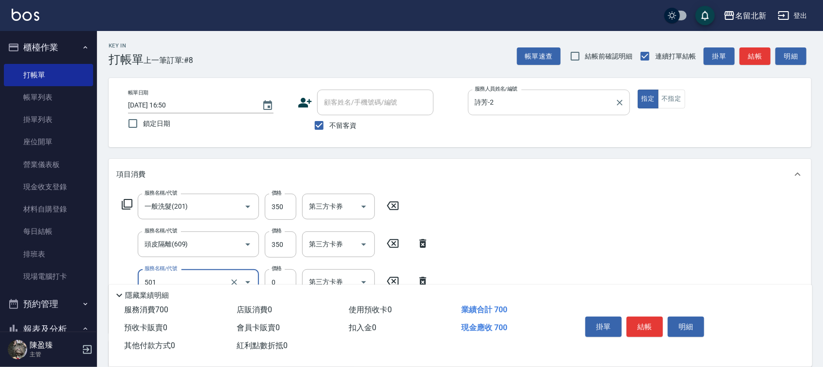
type input "染髮(501)"
type input "1800"
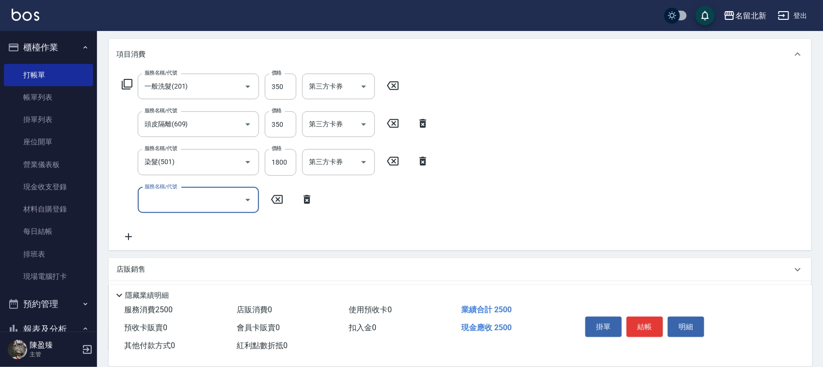
scroll to position [121, 0]
type input "互助120(712)"
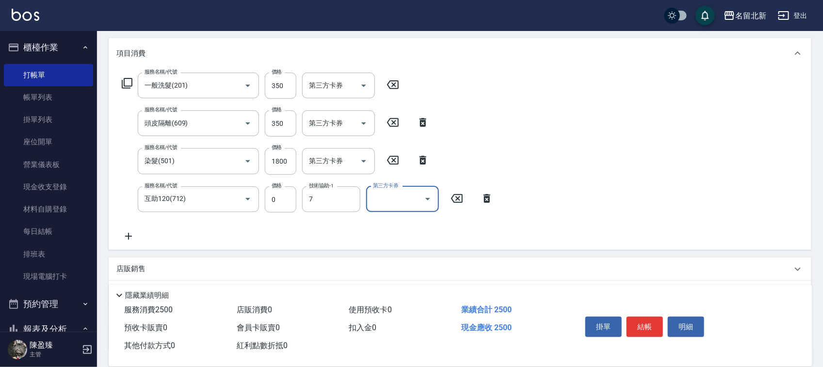
type input "小星-7"
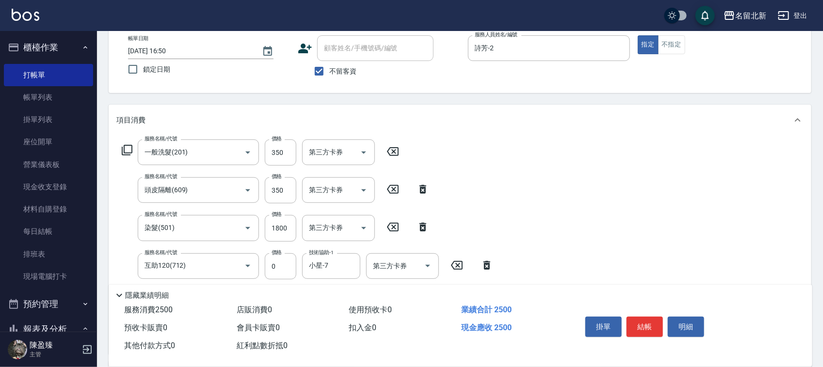
scroll to position [0, 0]
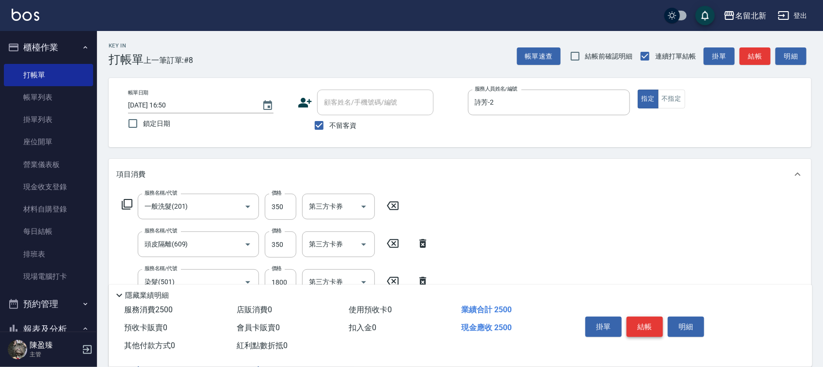
click at [657, 328] on button "結帳" at bounding box center [644, 327] width 36 height 20
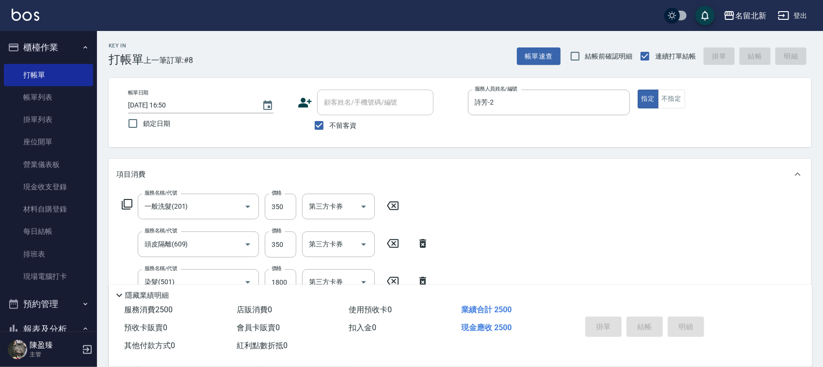
type input "2025/10/14 16:51"
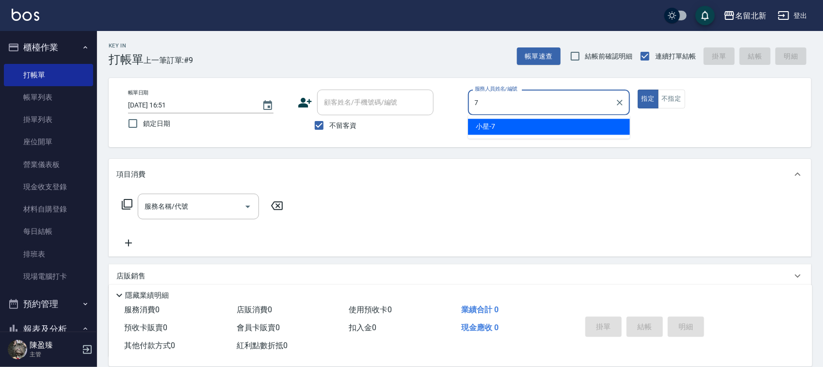
type input "小星-7"
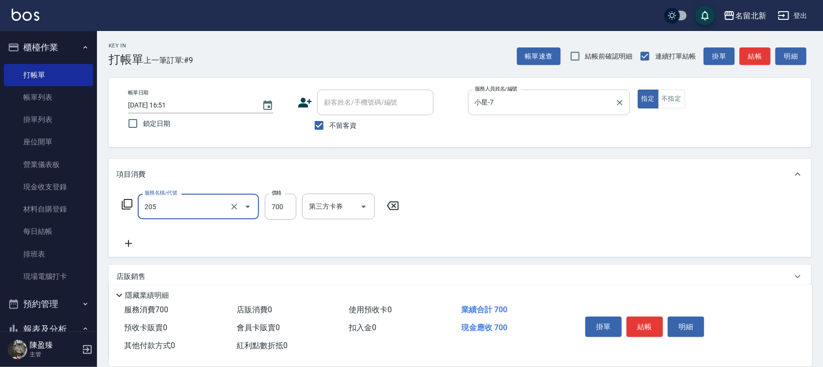
type input "精油+去角質洗(205)"
type input "998"
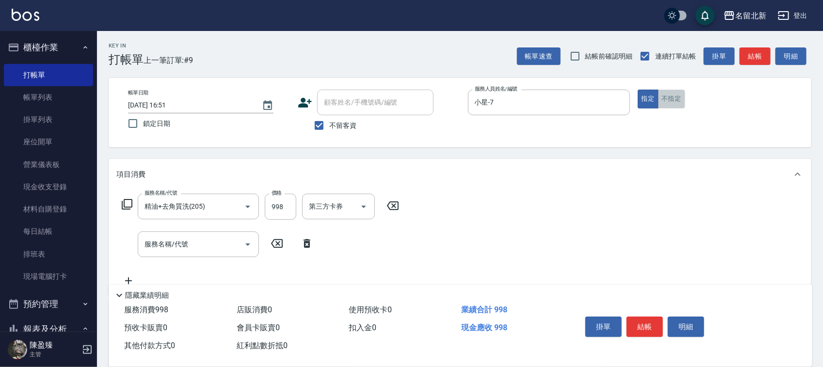
click at [677, 99] on button "不指定" at bounding box center [671, 99] width 27 height 19
click at [650, 329] on button "結帳" at bounding box center [644, 327] width 36 height 20
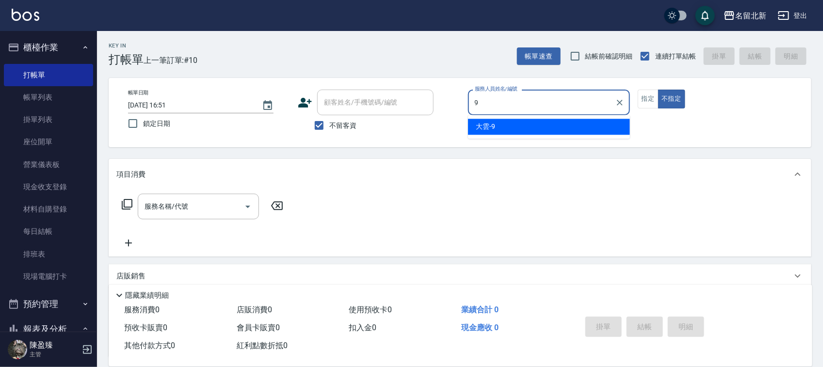
type input "大雲-9"
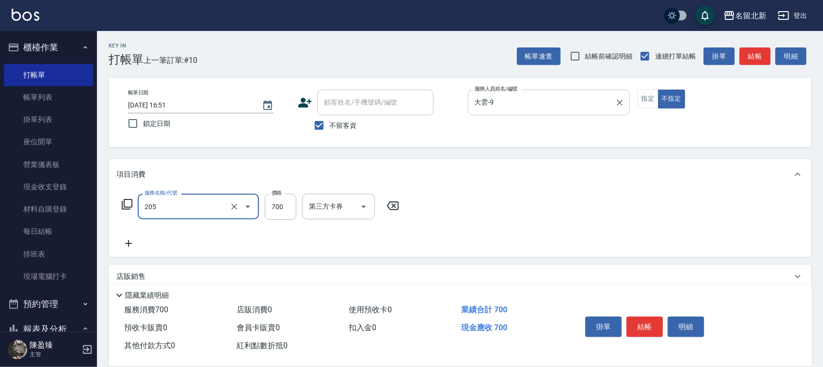
type input "精油+去角質洗(205)"
type input "600"
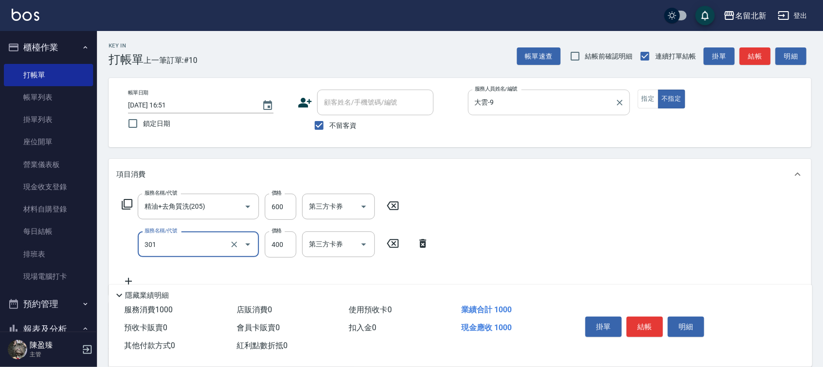
type input "造型剪髮(301)"
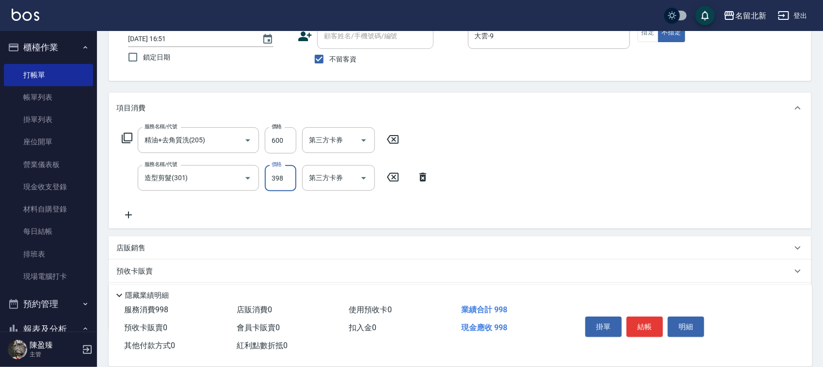
scroll to position [120, 0]
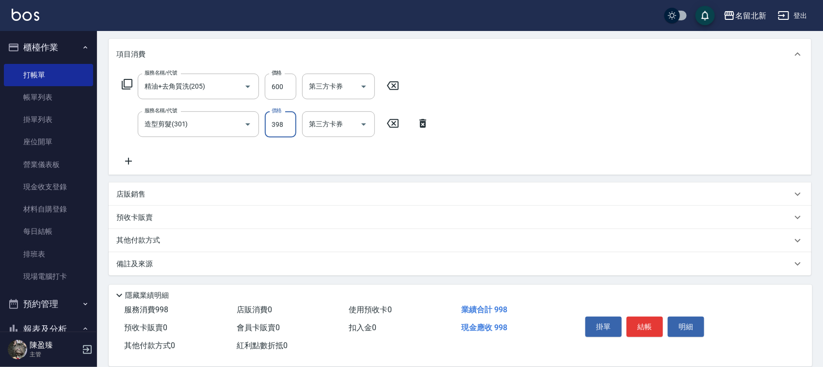
type input "398"
click at [143, 241] on p "其他付款方式" at bounding box center [140, 241] width 48 height 11
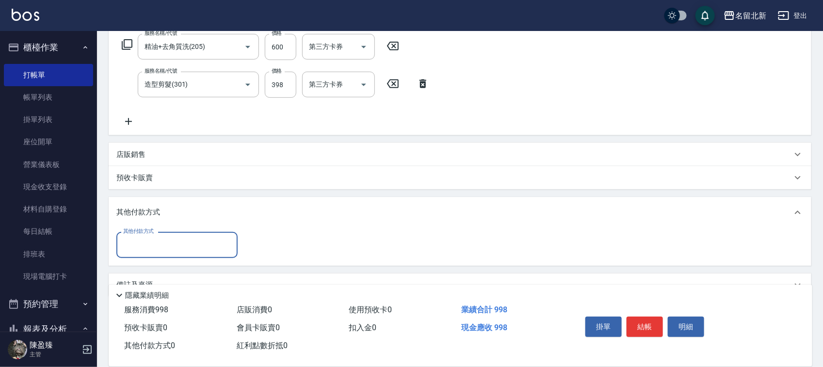
scroll to position [181, 0]
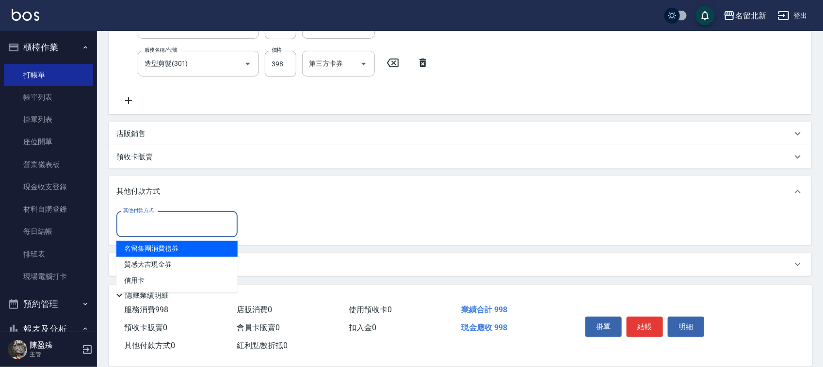
click at [143, 219] on input "其他付款方式" at bounding box center [177, 224] width 112 height 17
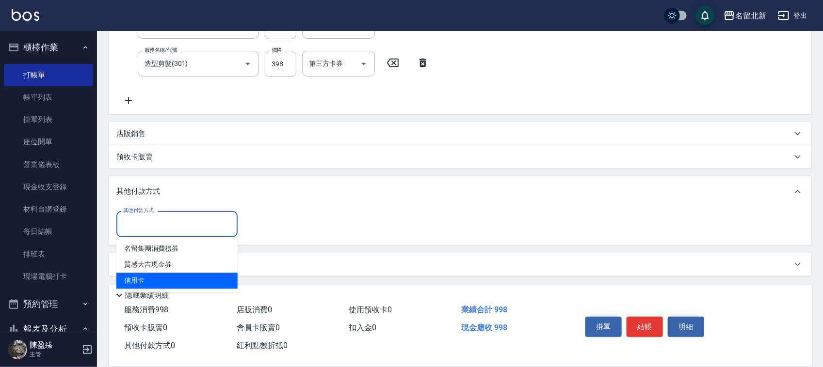
drag, startPoint x: 138, startPoint y: 280, endPoint x: 148, endPoint y: 274, distance: 11.1
click at [138, 280] on span "信用卡" at bounding box center [176, 281] width 121 height 16
type input "信用卡"
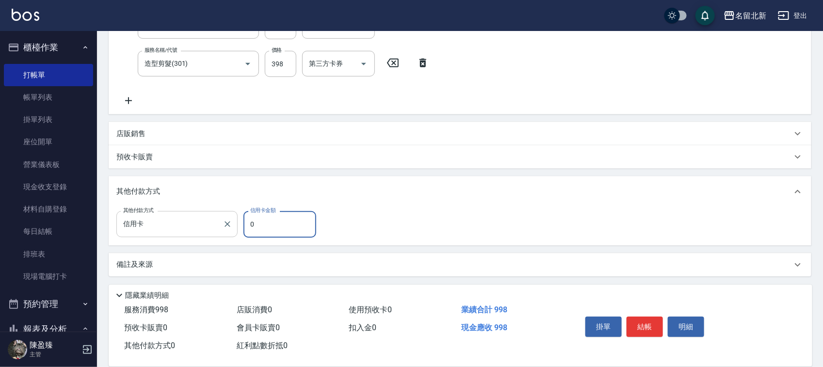
drag, startPoint x: 262, startPoint y: 219, endPoint x: 197, endPoint y: 223, distance: 65.1
click at [198, 224] on div "其他付款方式 信用卡 其他付款方式 信用卡金額 0 信用卡金額" at bounding box center [219, 224] width 206 height 26
type input "998"
drag, startPoint x: 653, startPoint y: 323, endPoint x: 644, endPoint y: 336, distance: 15.6
click at [652, 325] on button "結帳" at bounding box center [644, 327] width 36 height 20
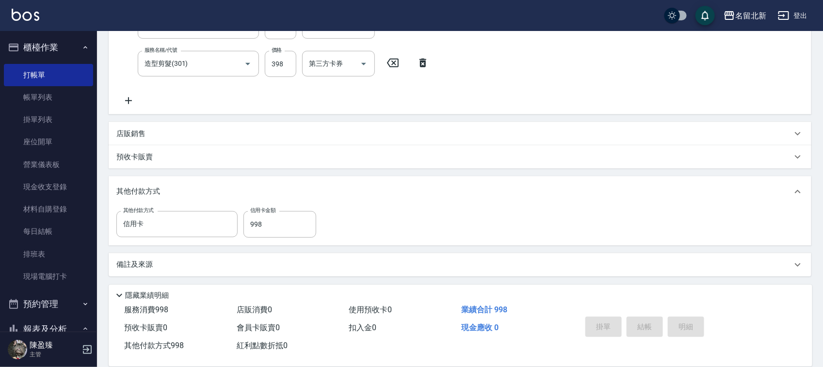
type input "2025/10/14 16:53"
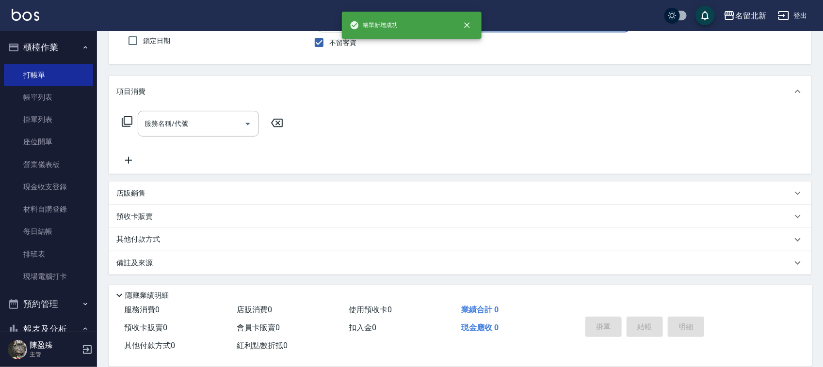
scroll to position [0, 0]
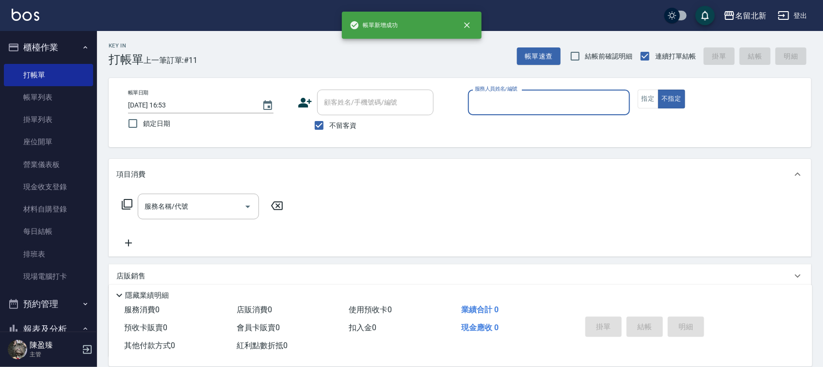
drag, startPoint x: 512, startPoint y: 104, endPoint x: 518, endPoint y: 102, distance: 6.1
click at [515, 104] on input "服務人員姓名/編號" at bounding box center [548, 102] width 153 height 17
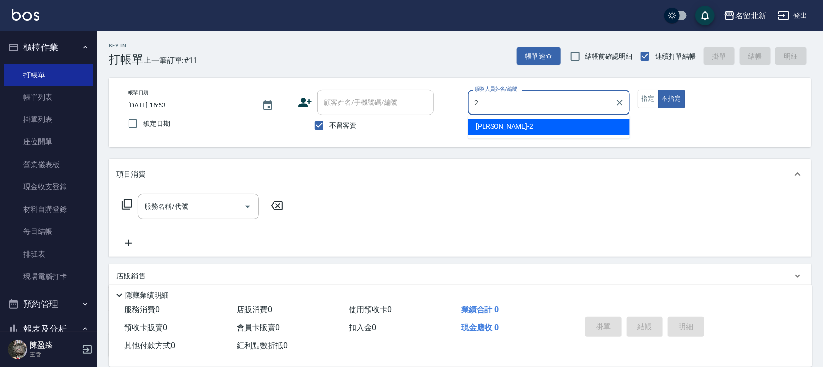
type input "詩芳-2"
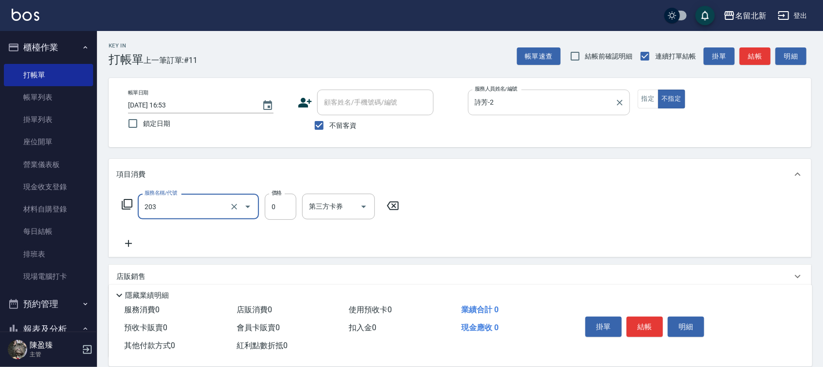
type input "使用洗髮卡(203)"
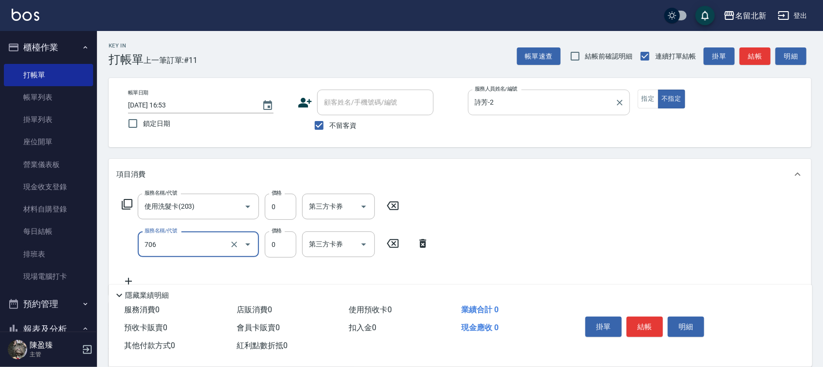
type input "互助60(706)"
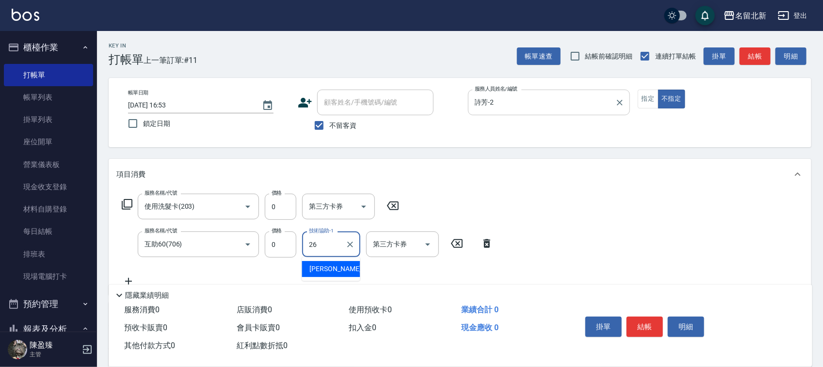
type input "瑄瑄-26"
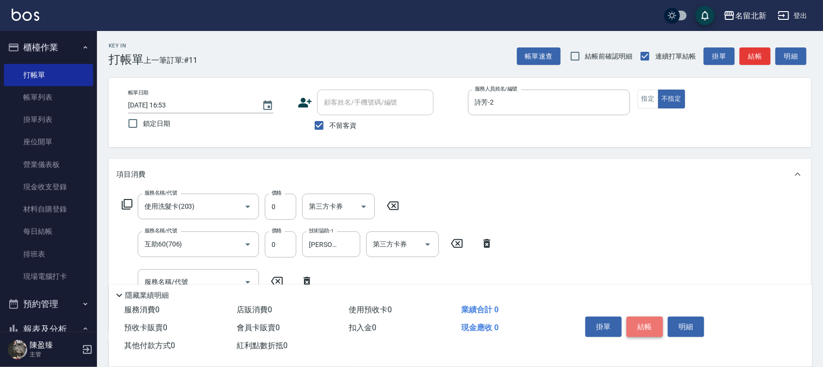
click at [638, 321] on button "結帳" at bounding box center [644, 327] width 36 height 20
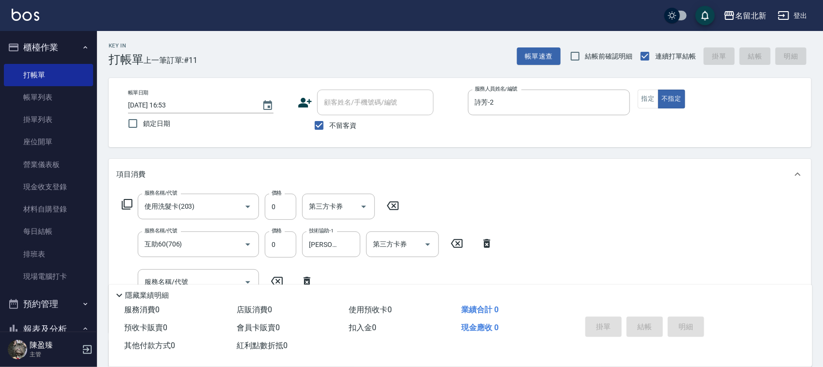
type input "2025/10/14 16:54"
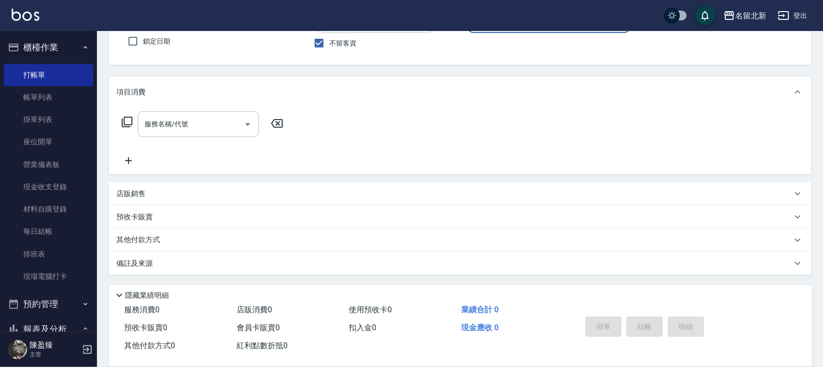
scroll to position [242, 0]
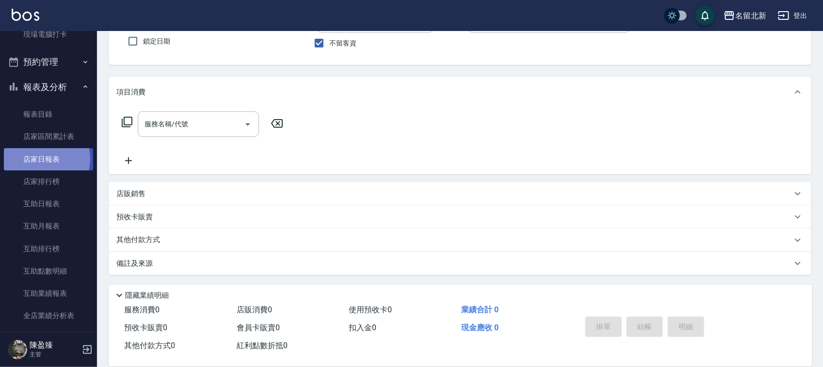
click at [39, 159] on link "店家日報表" at bounding box center [48, 159] width 89 height 22
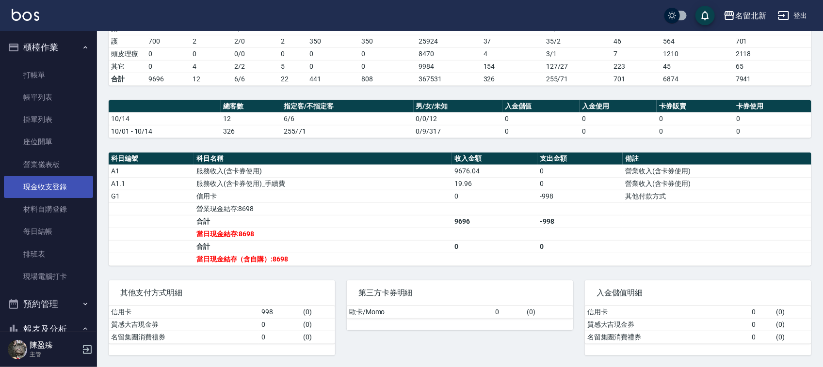
drag, startPoint x: 35, startPoint y: 253, endPoint x: 8, endPoint y: 188, distance: 70.0
click at [36, 253] on link "排班表" at bounding box center [48, 254] width 89 height 22
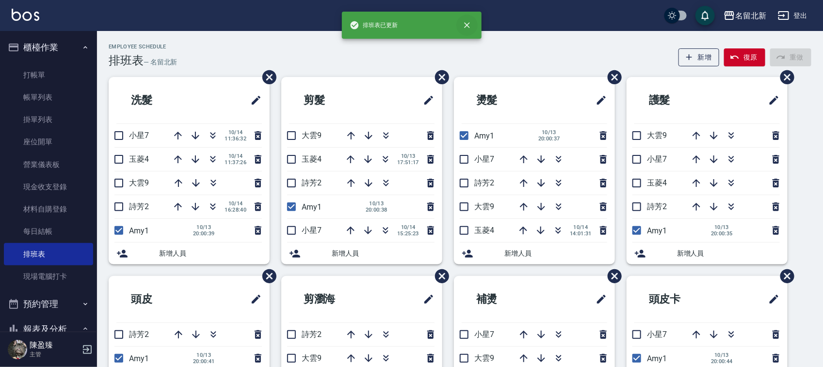
drag, startPoint x: 468, startPoint y: 28, endPoint x: 488, endPoint y: 17, distance: 22.8
click at [468, 28] on icon "close" at bounding box center [467, 25] width 10 height 10
